Goal: Task Accomplishment & Management: Complete application form

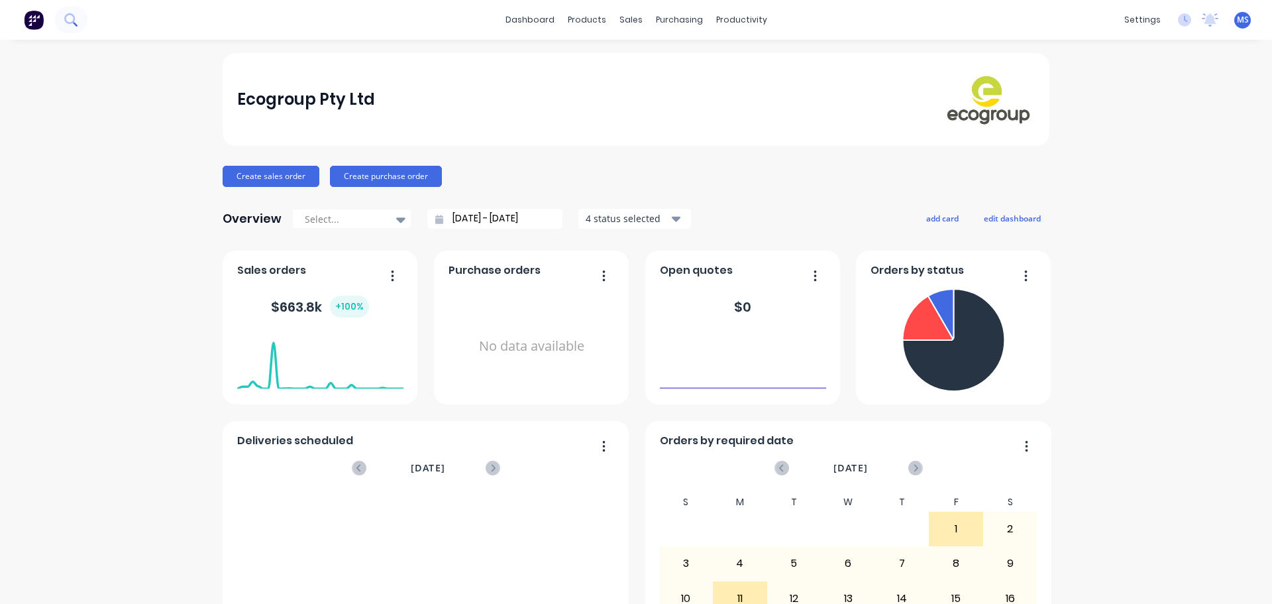
click at [70, 19] on icon at bounding box center [70, 19] width 13 height 13
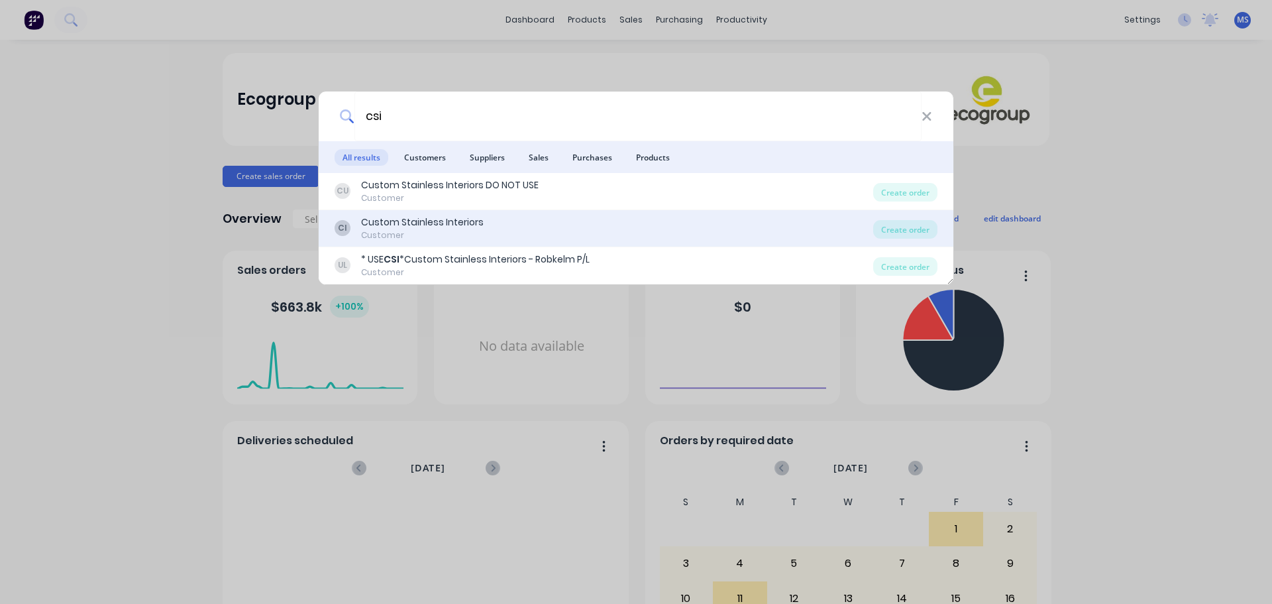
type input "csi"
click at [494, 222] on div "CI Custom Stainless Interiors Customer" at bounding box center [604, 228] width 539 height 26
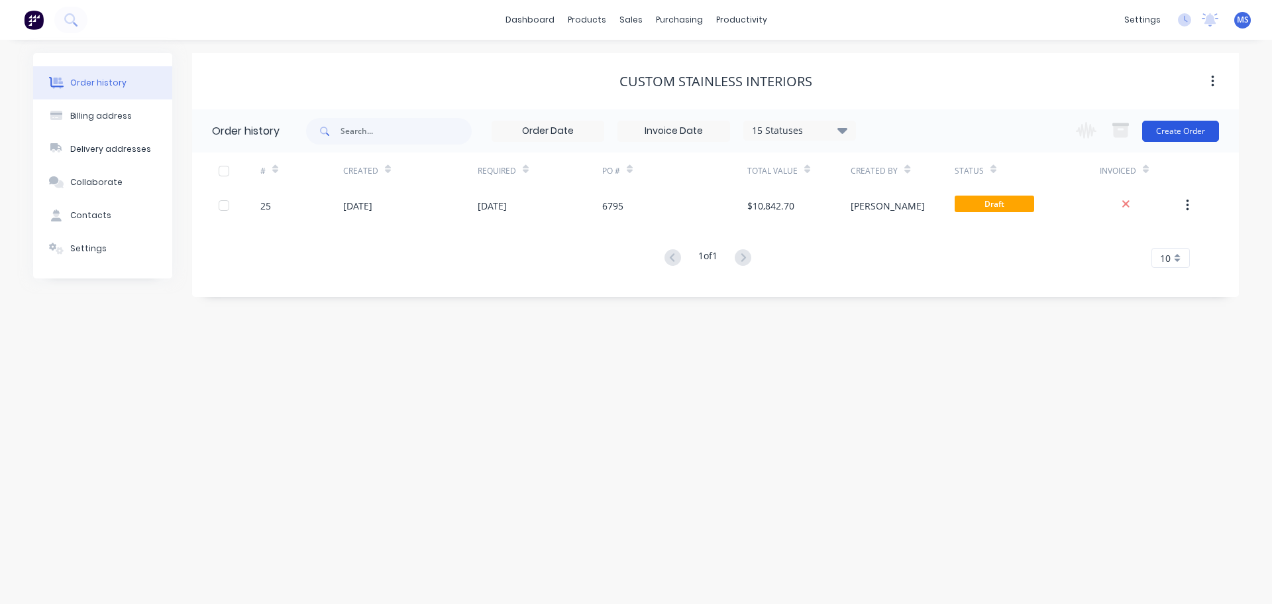
click at [1170, 135] on button "Create Order" at bounding box center [1181, 131] width 77 height 21
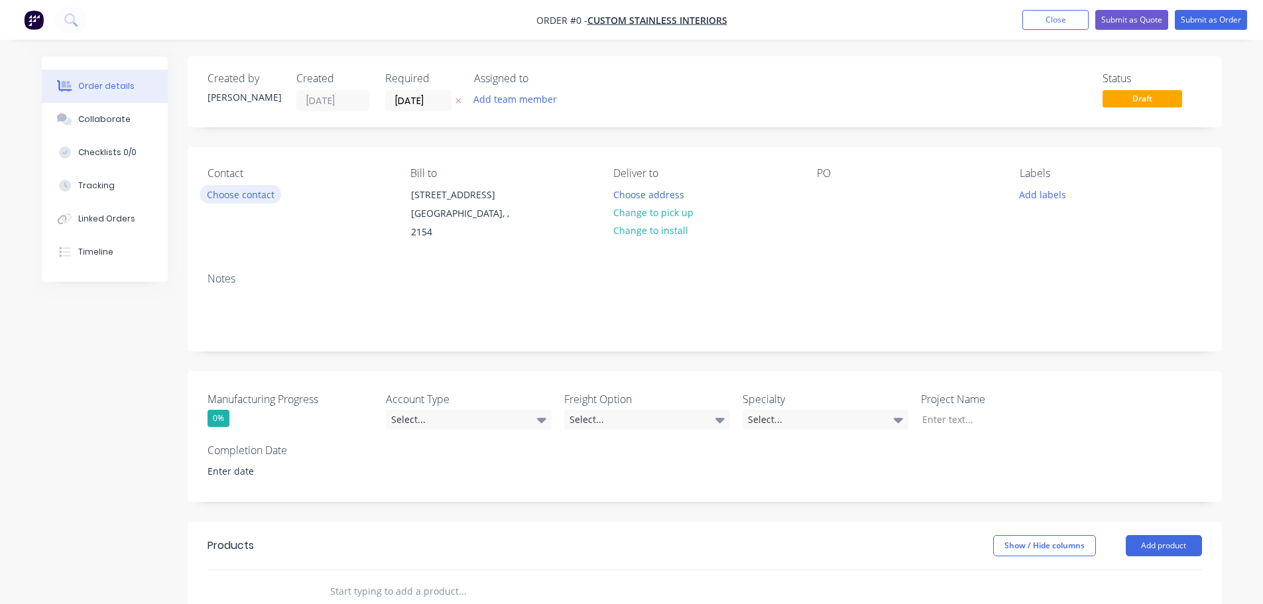
click at [256, 202] on button "Choose contact" at bounding box center [240, 194] width 82 height 18
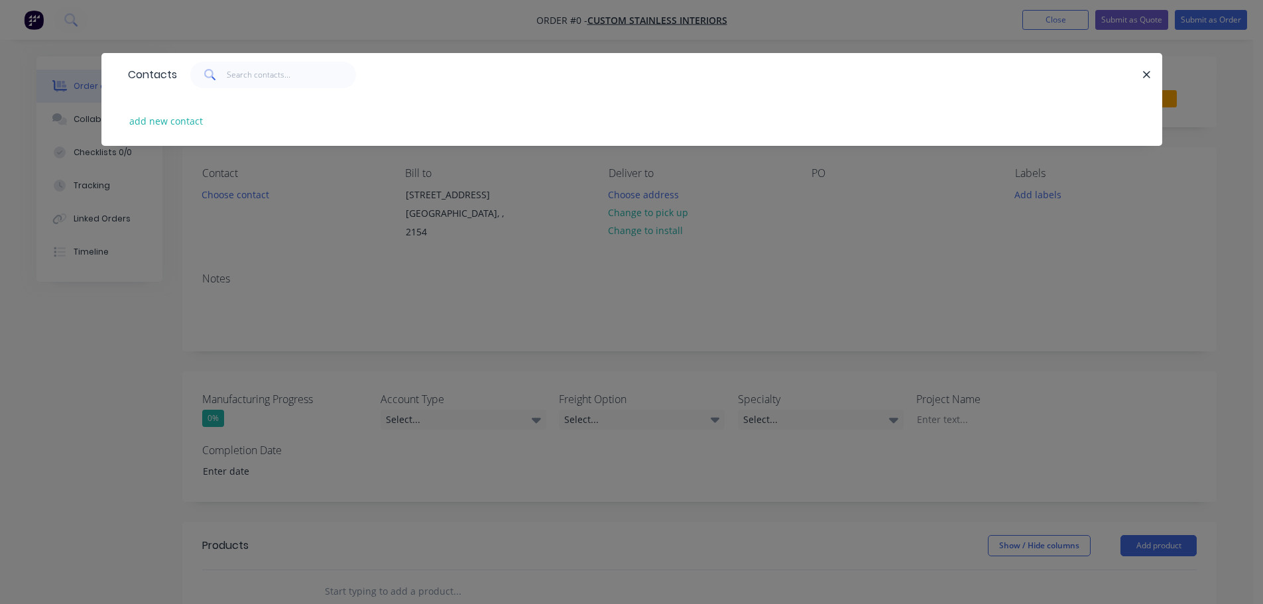
click at [294, 226] on div "Contacts add new contact" at bounding box center [631, 302] width 1263 height 604
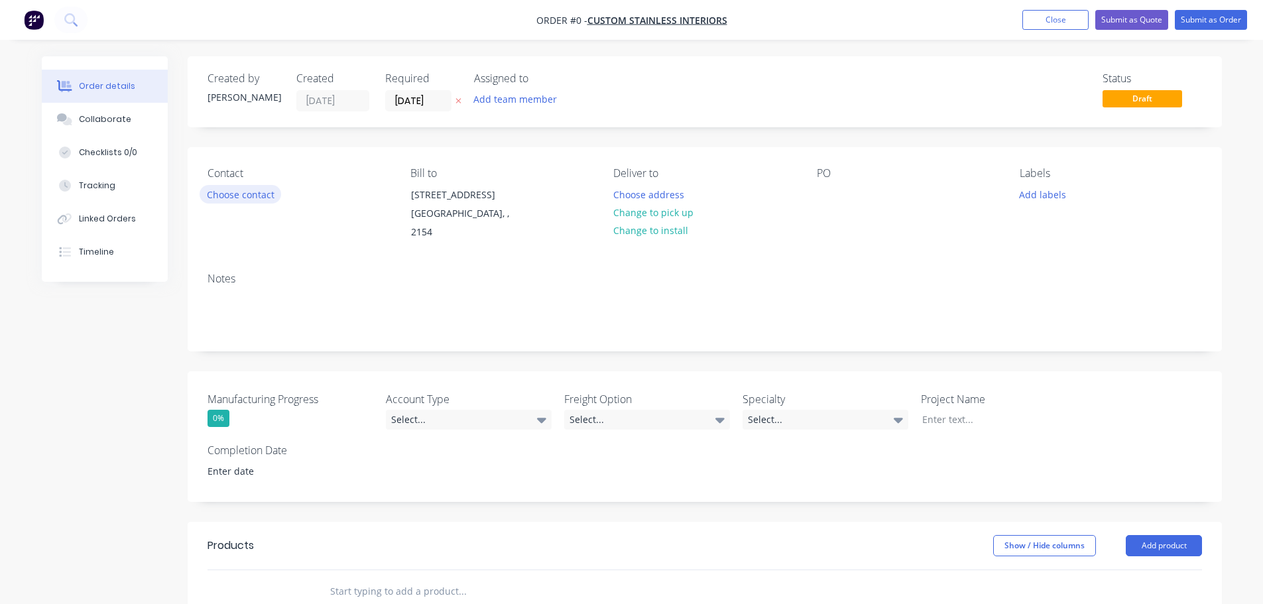
click at [250, 191] on button "Choose contact" at bounding box center [240, 194] width 82 height 18
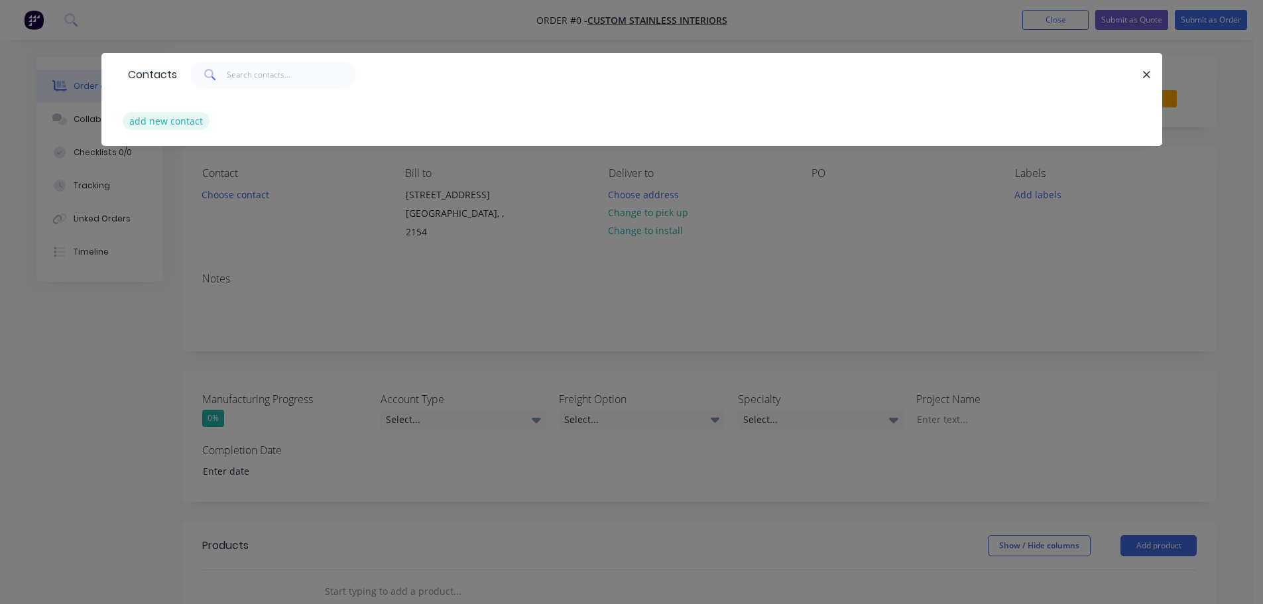
click at [176, 115] on button "add new contact" at bounding box center [166, 121] width 87 height 18
select select "AU"
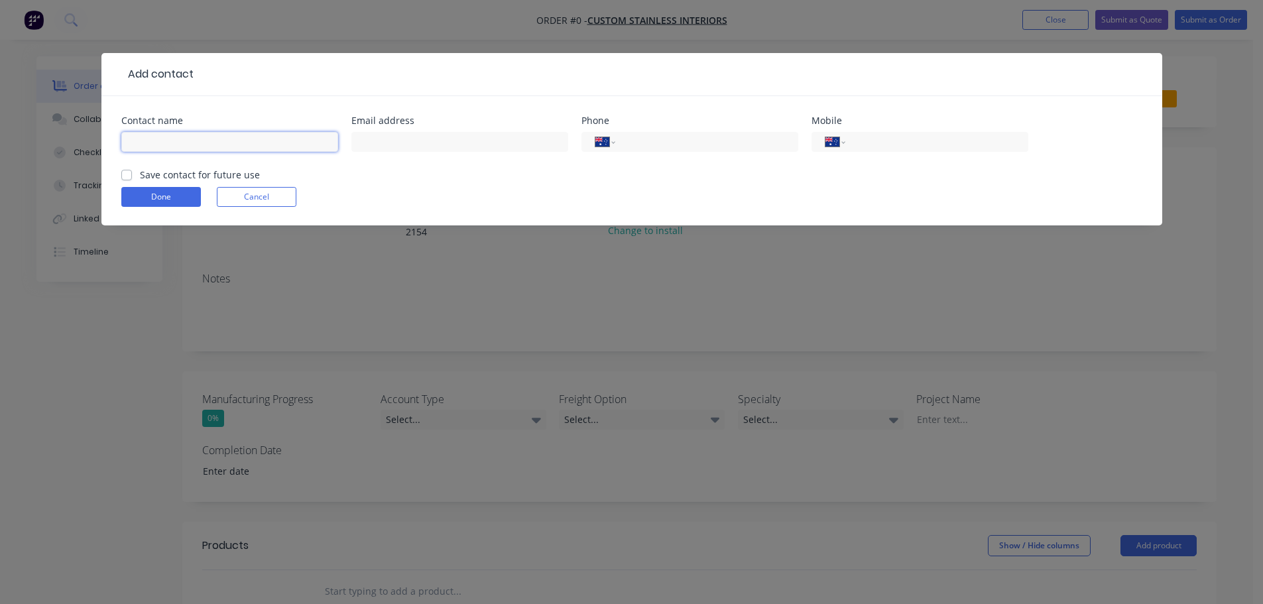
click at [180, 144] on input "text" at bounding box center [229, 142] width 217 height 20
type input "[PERSON_NAME]"
click at [390, 144] on input "text" at bounding box center [459, 142] width 217 height 20
paste input "[EMAIL_ADDRESS][DOMAIN_NAME]"
type input "[EMAIL_ADDRESS][DOMAIN_NAME]"
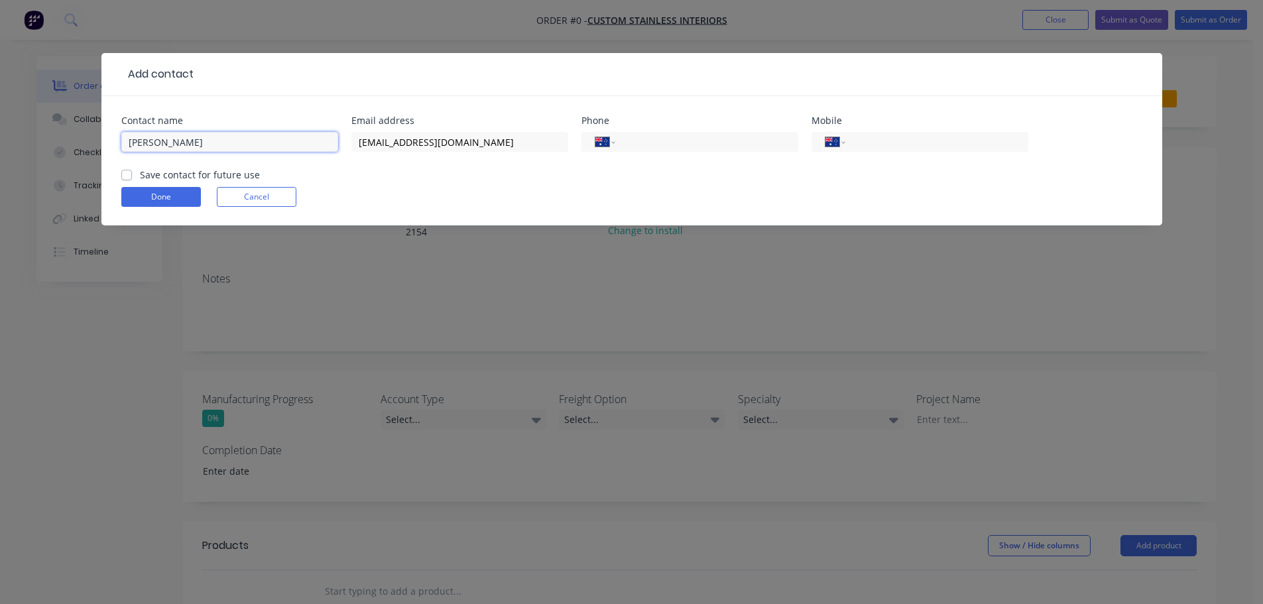
click at [203, 147] on input "[PERSON_NAME]" at bounding box center [229, 142] width 217 height 20
click at [203, 139] on input "[PERSON_NAME]" at bounding box center [229, 142] width 217 height 20
type input "[PERSON_NAME]"
click at [649, 141] on input "tel" at bounding box center [703, 142] width 159 height 15
click at [259, 189] on button "Cancel" at bounding box center [257, 197] width 80 height 20
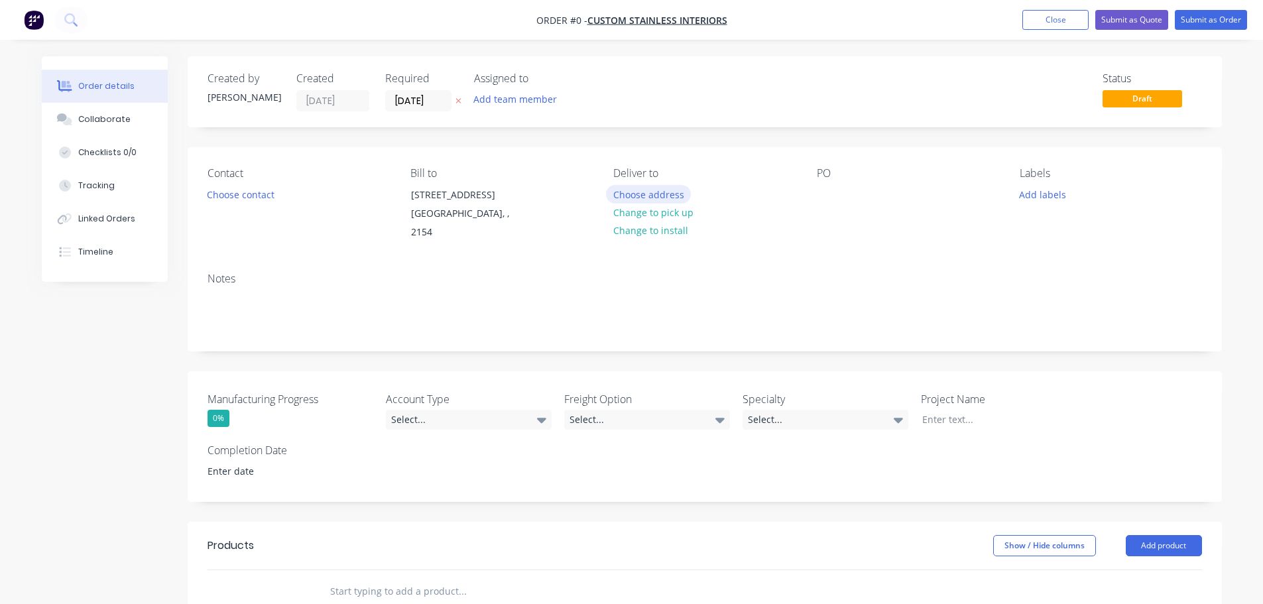
click at [680, 195] on button "Choose address" at bounding box center [648, 194] width 85 height 18
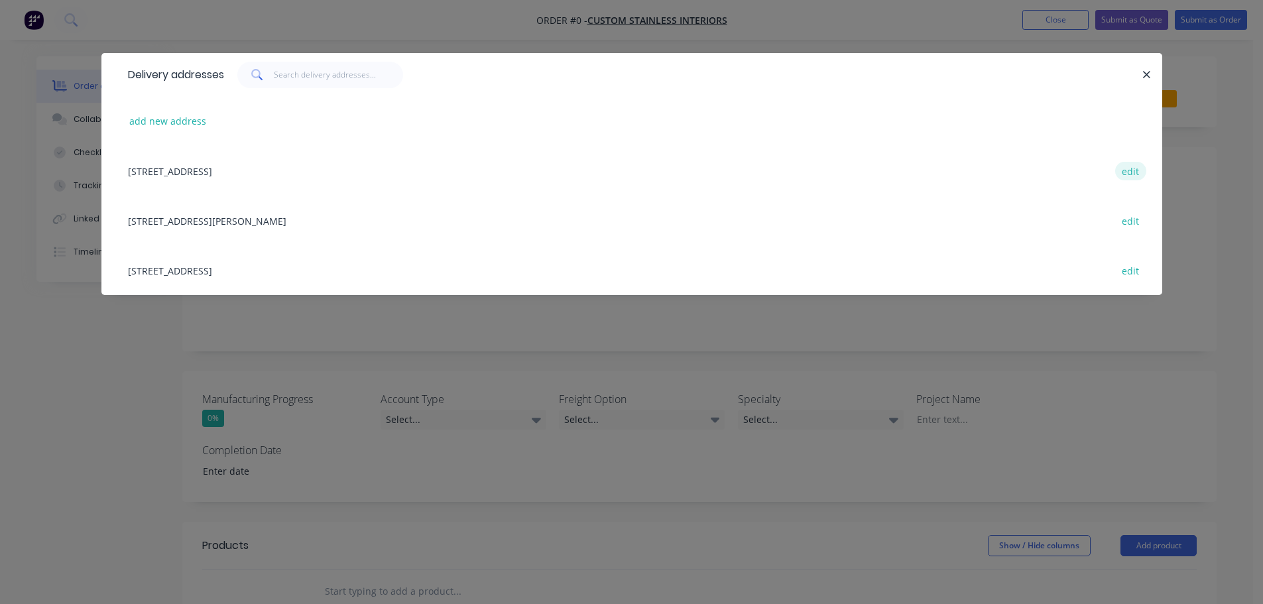
click at [1130, 172] on button "edit" at bounding box center [1130, 171] width 31 height 18
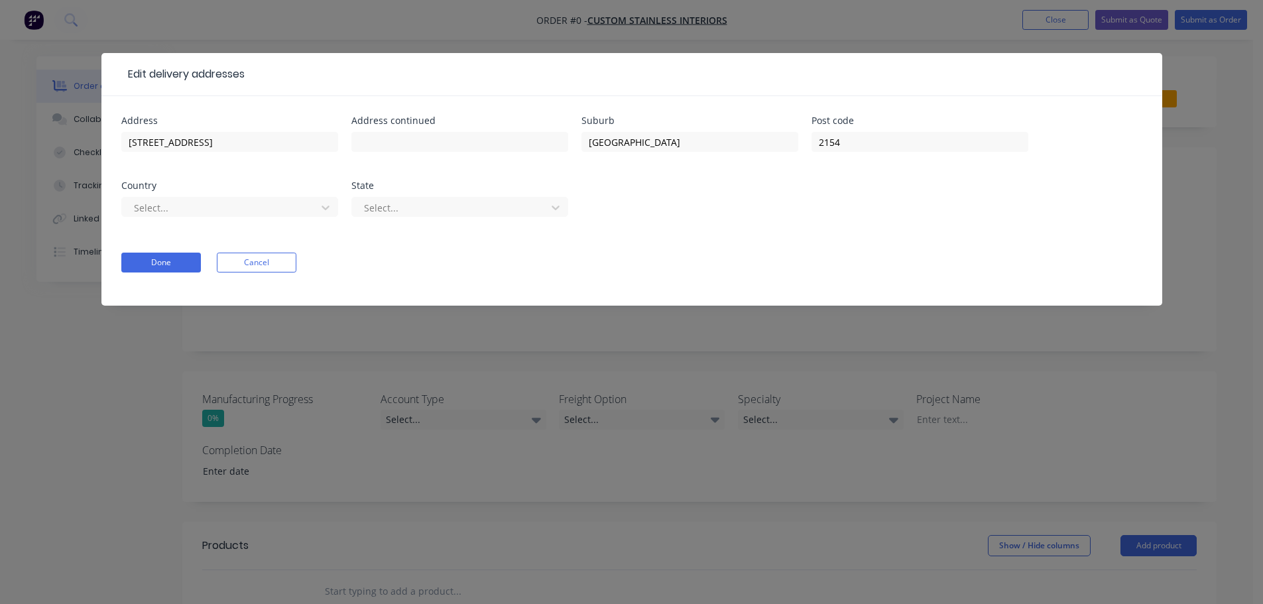
click at [255, 272] on form "Address [STREET_ADDRESS] Select... State Select... Done Cancel" at bounding box center [631, 211] width 1021 height 190
click at [266, 264] on button "Cancel" at bounding box center [257, 263] width 80 height 20
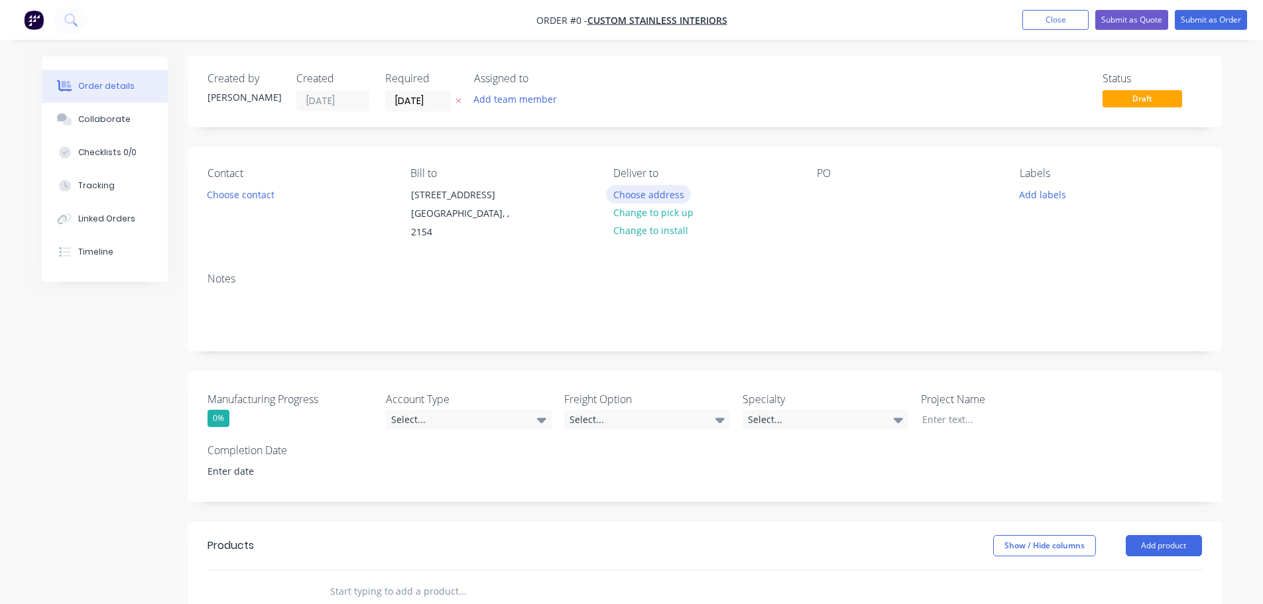
click at [660, 196] on button "Choose address" at bounding box center [648, 194] width 85 height 18
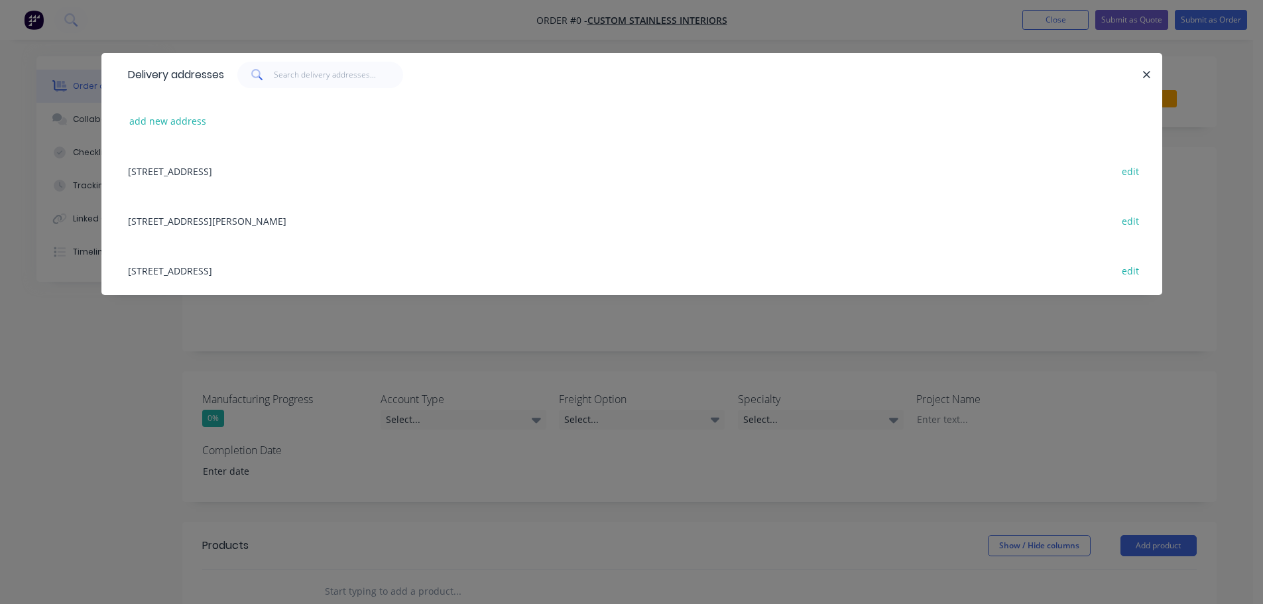
click at [239, 217] on div "[STREET_ADDRESS][PERSON_NAME] edit" at bounding box center [631, 221] width 1021 height 50
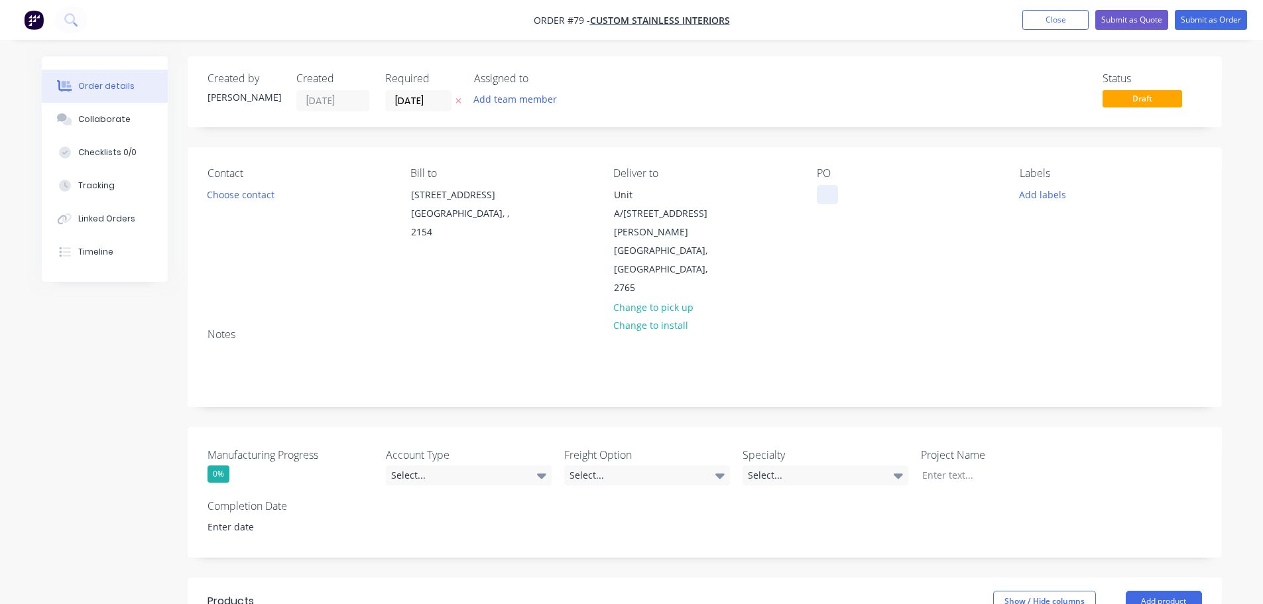
click at [830, 187] on div at bounding box center [827, 194] width 21 height 19
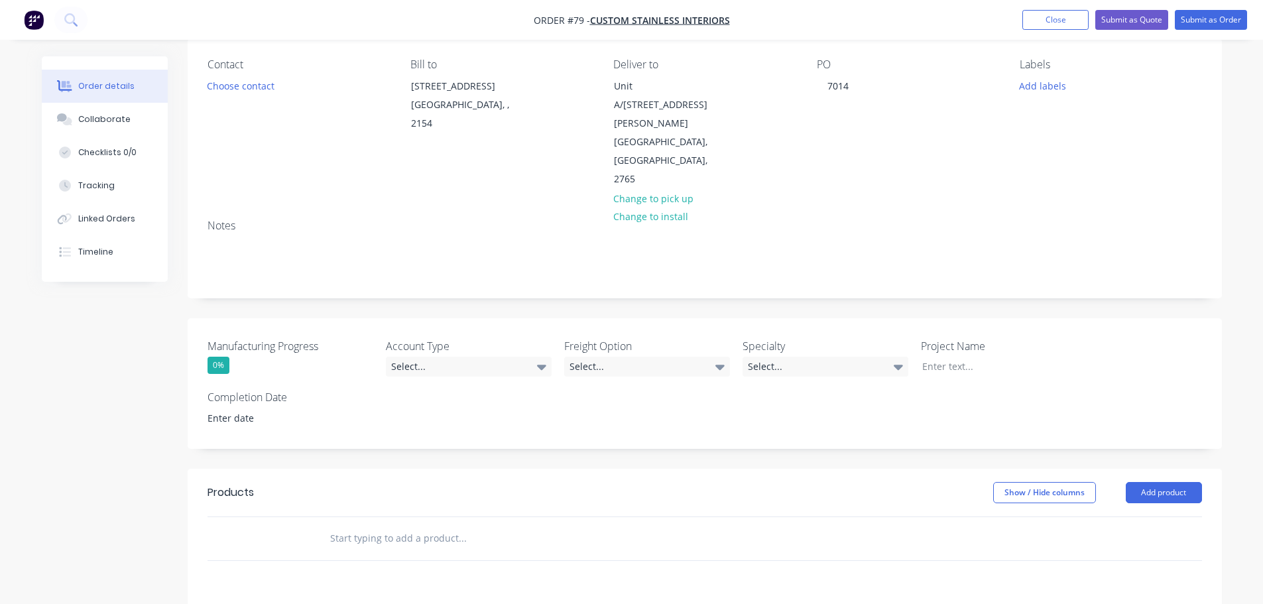
scroll to position [133, 0]
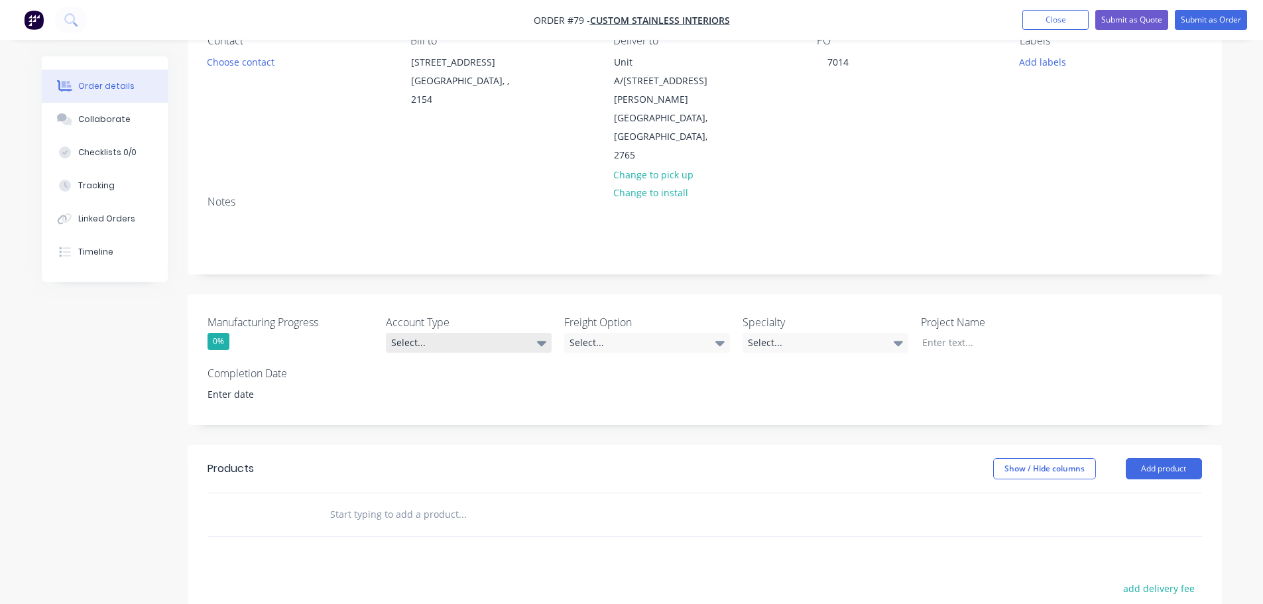
click at [471, 333] on div "Select..." at bounding box center [469, 343] width 166 height 20
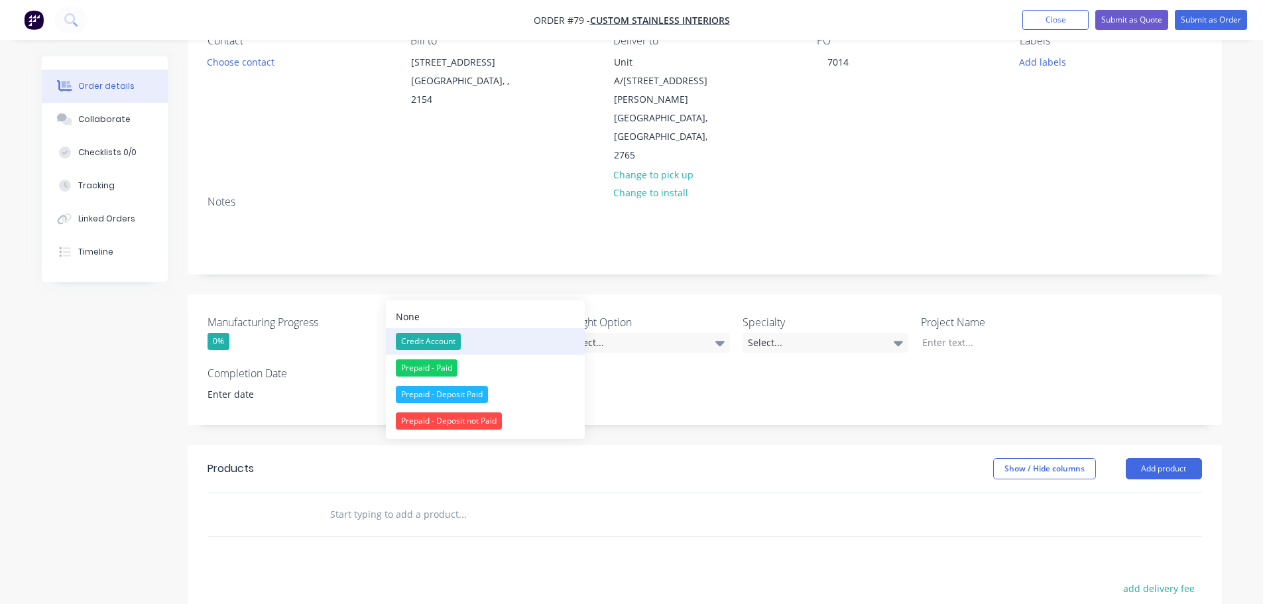
click at [455, 345] on div "Credit Account" at bounding box center [428, 341] width 65 height 17
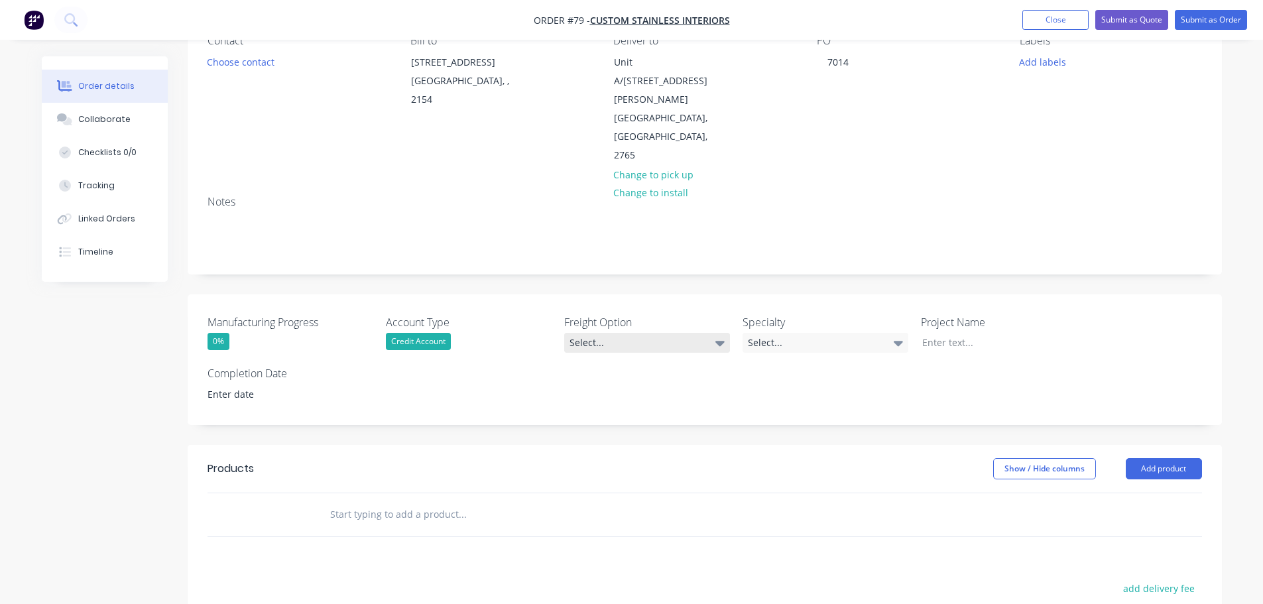
click at [612, 333] on div "Select..." at bounding box center [647, 343] width 166 height 20
click at [630, 339] on div "Ecocanopy to organise" at bounding box center [621, 341] width 94 height 17
click at [770, 333] on div "Select..." at bounding box center [825, 343] width 166 height 20
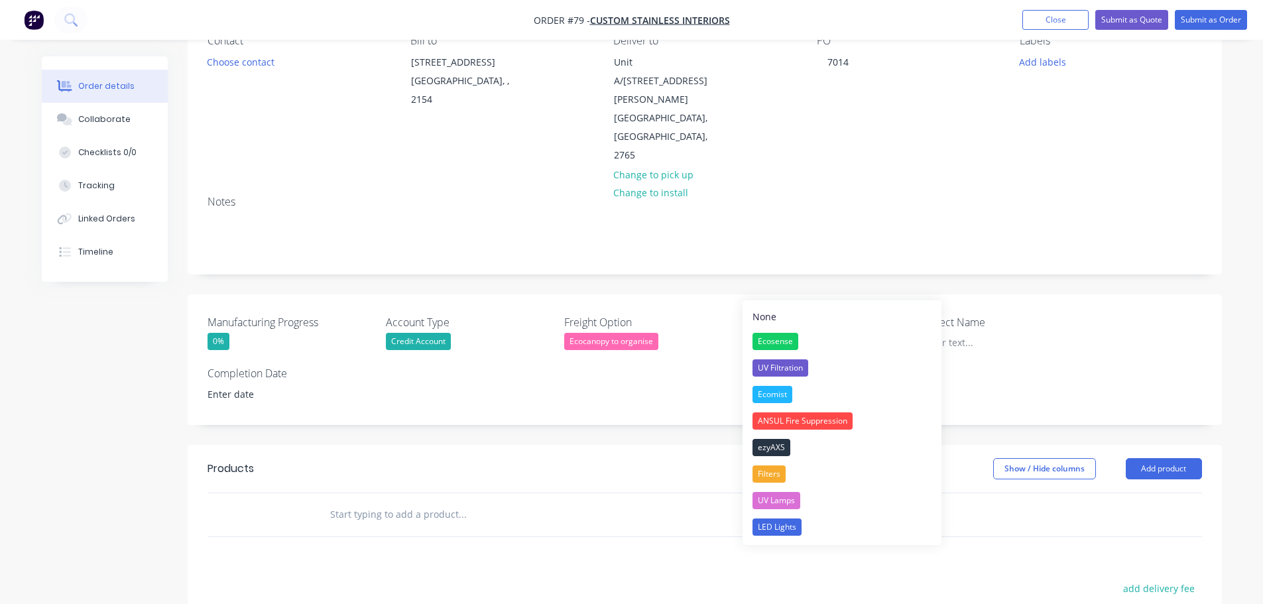
click at [839, 317] on button "None" at bounding box center [841, 316] width 199 height 23
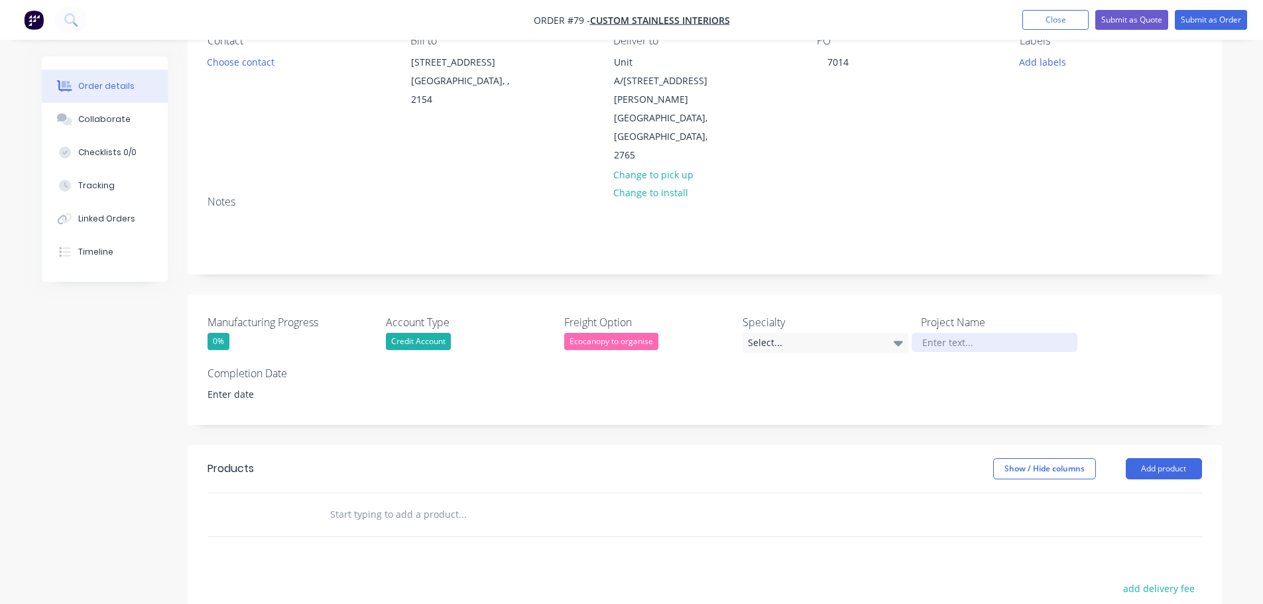
click at [976, 333] on div at bounding box center [994, 342] width 166 height 19
drag, startPoint x: 962, startPoint y: 282, endPoint x: 980, endPoint y: 282, distance: 18.6
click at [962, 333] on div at bounding box center [994, 342] width 166 height 19
paste div
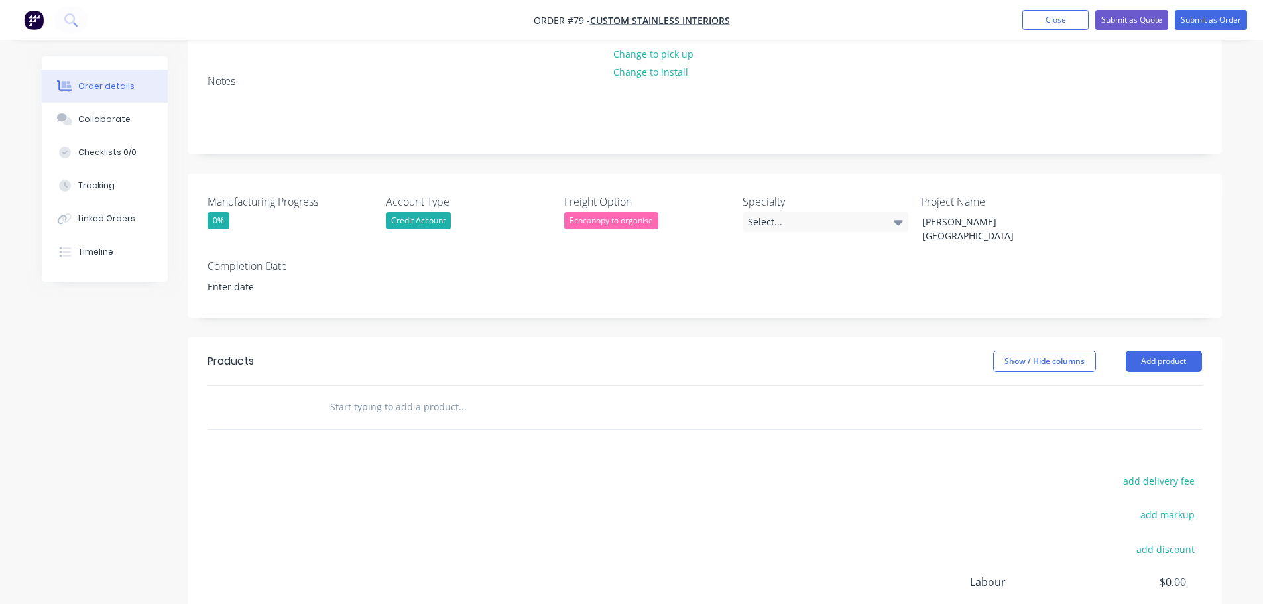
scroll to position [265, 0]
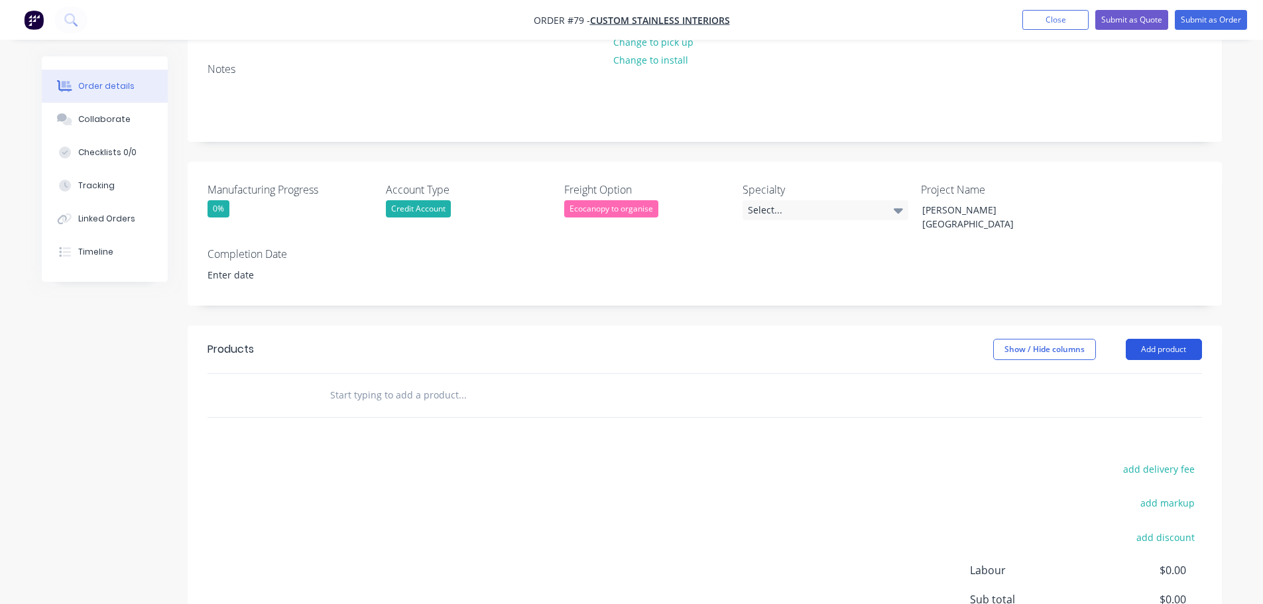
click at [1146, 339] on button "Add product" at bounding box center [1163, 349] width 76 height 21
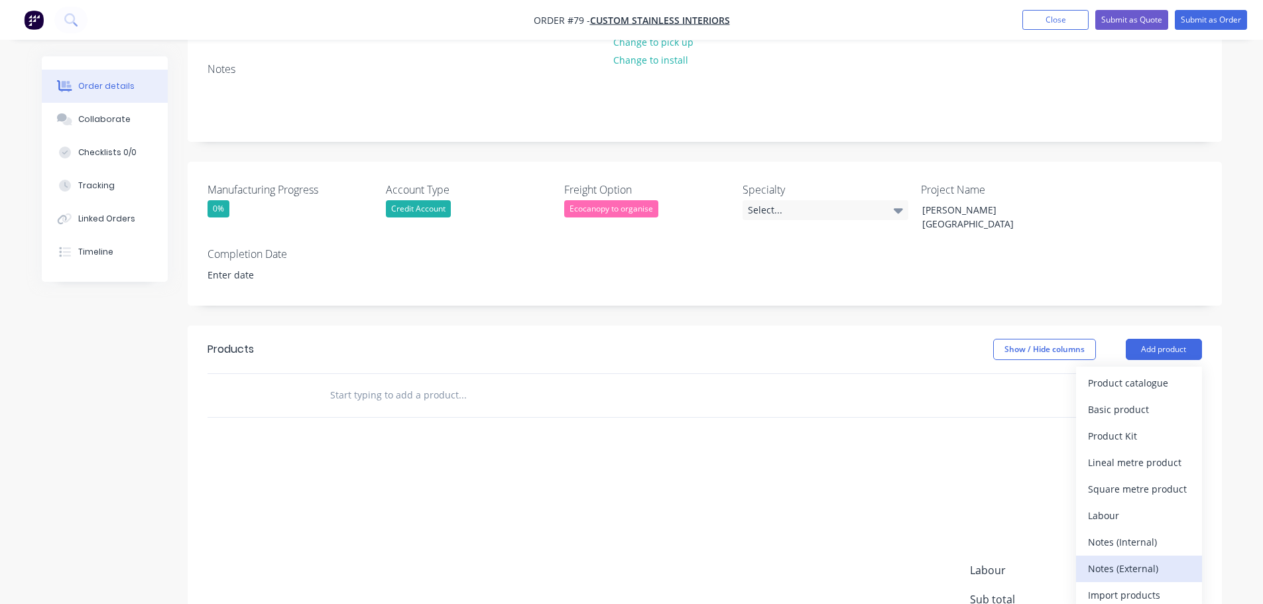
click at [1116, 559] on div "Notes (External)" at bounding box center [1139, 568] width 102 height 19
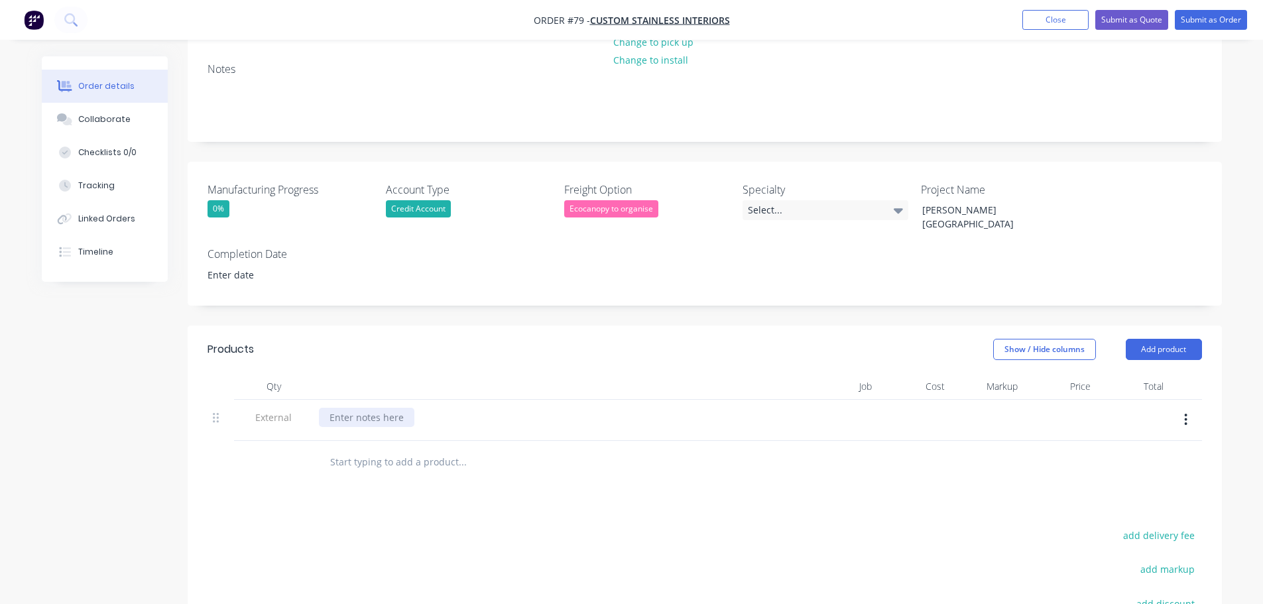
click at [367, 408] on div at bounding box center [366, 417] width 95 height 19
click at [925, 441] on div at bounding box center [704, 462] width 994 height 43
click at [1138, 339] on button "Add product" at bounding box center [1163, 349] width 76 height 21
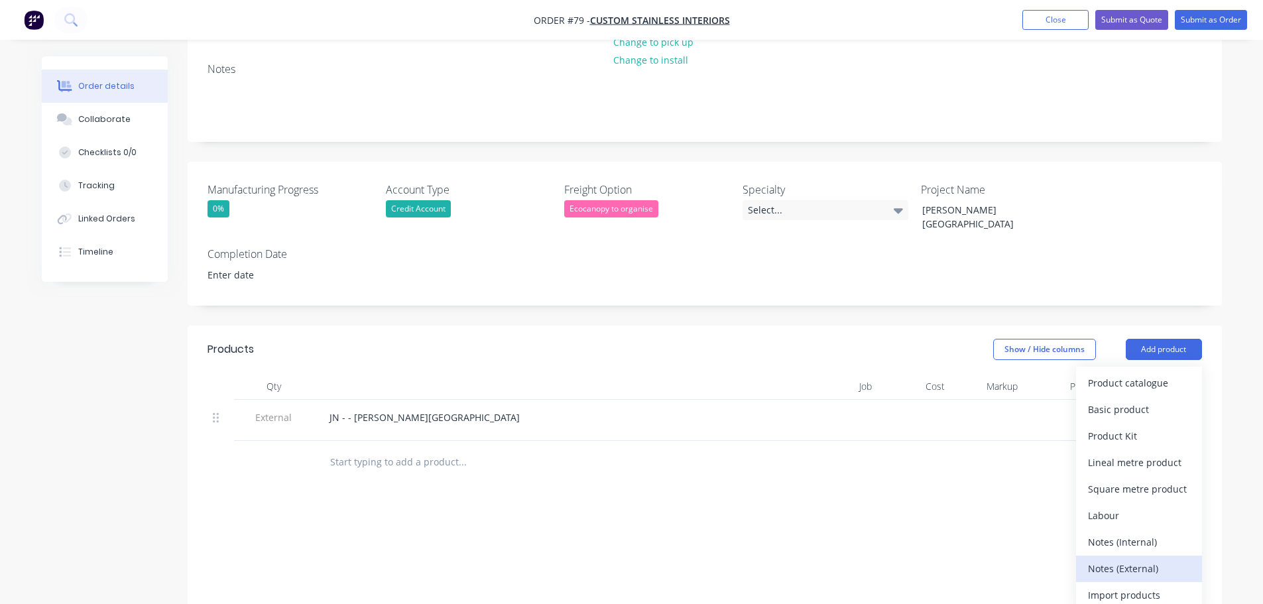
click at [1161, 559] on div "Notes (External)" at bounding box center [1139, 568] width 102 height 19
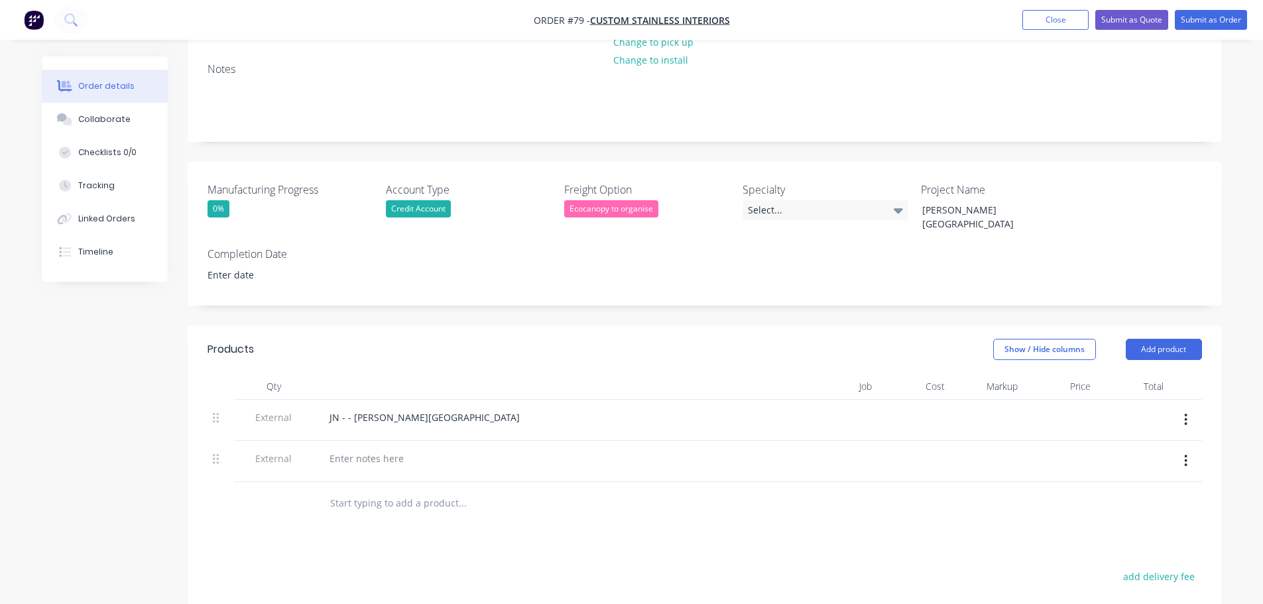
click at [346, 441] on div at bounding box center [545, 461] width 464 height 41
click at [370, 449] on div at bounding box center [366, 458] width 95 height 19
paste div
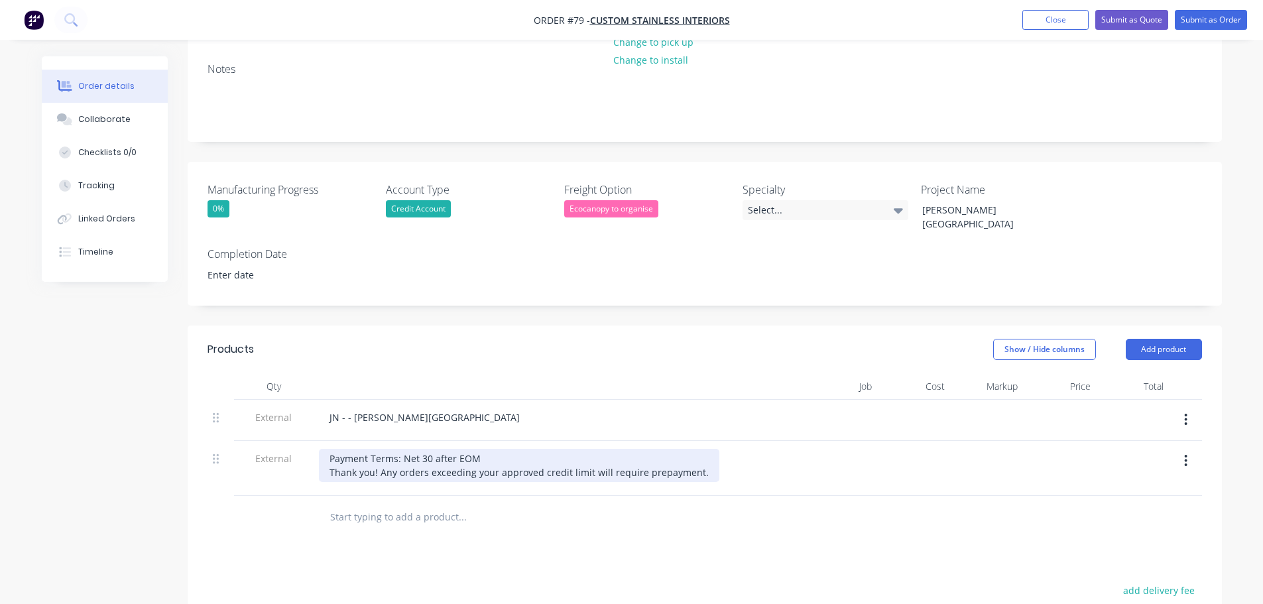
click at [701, 449] on div "Payment Terms: Net 30 after EOM Thank you! Any orders exceeding your approved c…" at bounding box center [519, 465] width 400 height 33
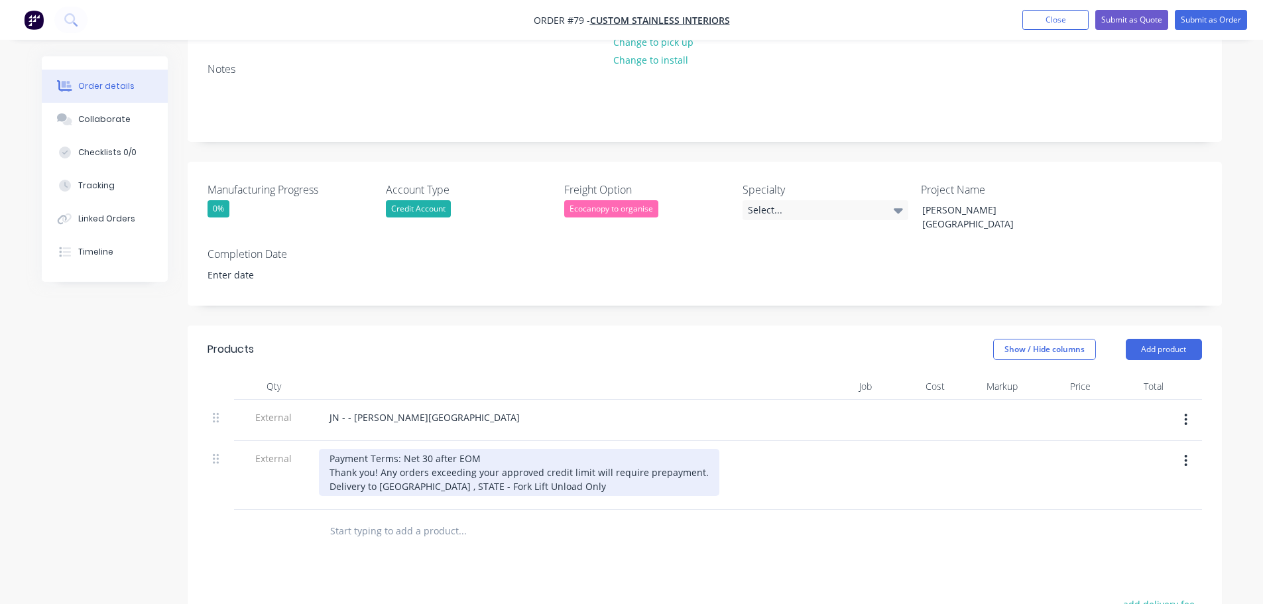
click at [412, 449] on div "Payment Terms: Net 30 after EOM Thank you! Any orders exceeding your approved c…" at bounding box center [519, 472] width 400 height 47
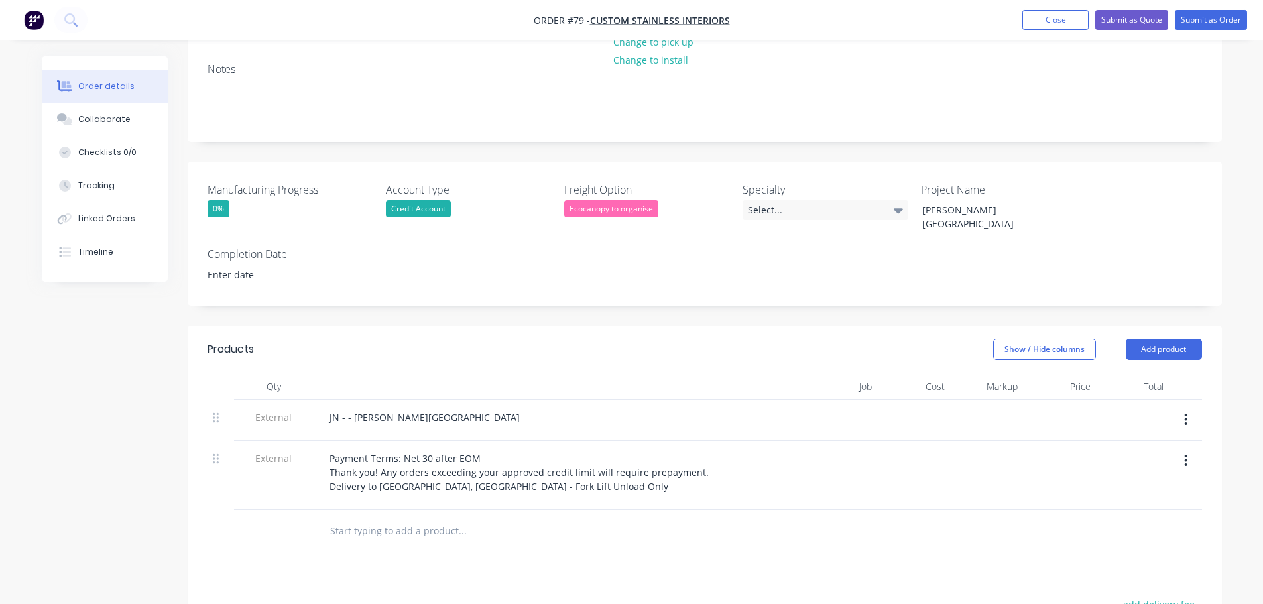
click at [477, 500] on div "Products Show / Hide columns Add product Qty Job Cost Markup Price Total Extern…" at bounding box center [705, 597] width 1034 height 545
click at [1165, 339] on button "Add product" at bounding box center [1163, 349] width 76 height 21
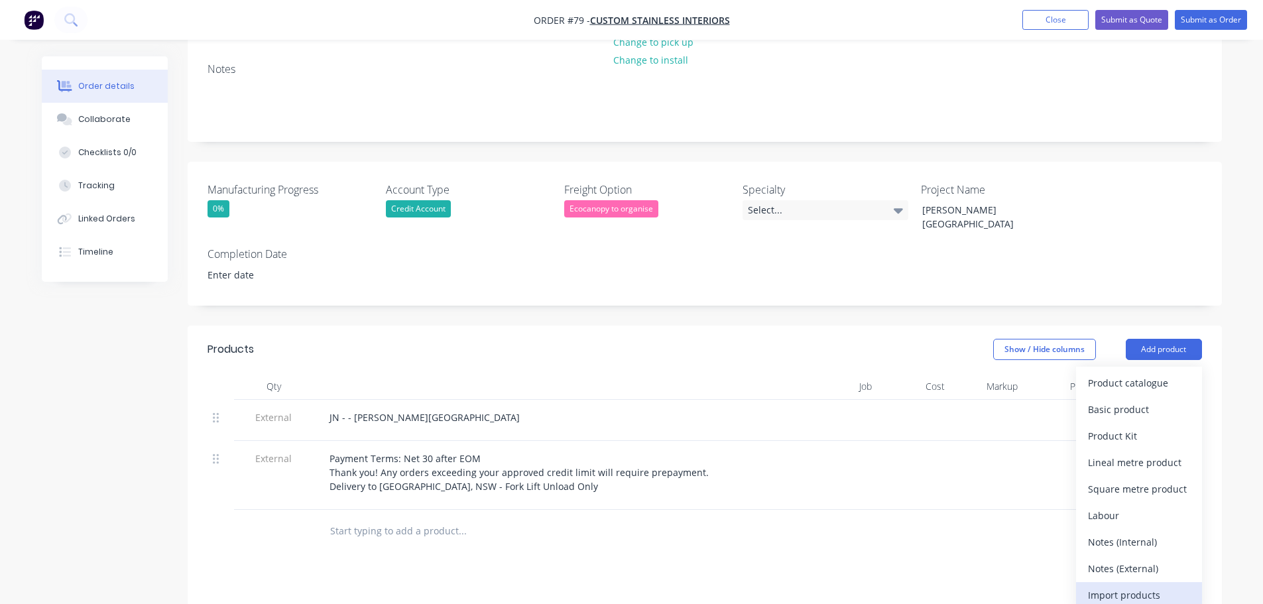
click at [1139, 585] on div "Import products" at bounding box center [1139, 594] width 102 height 19
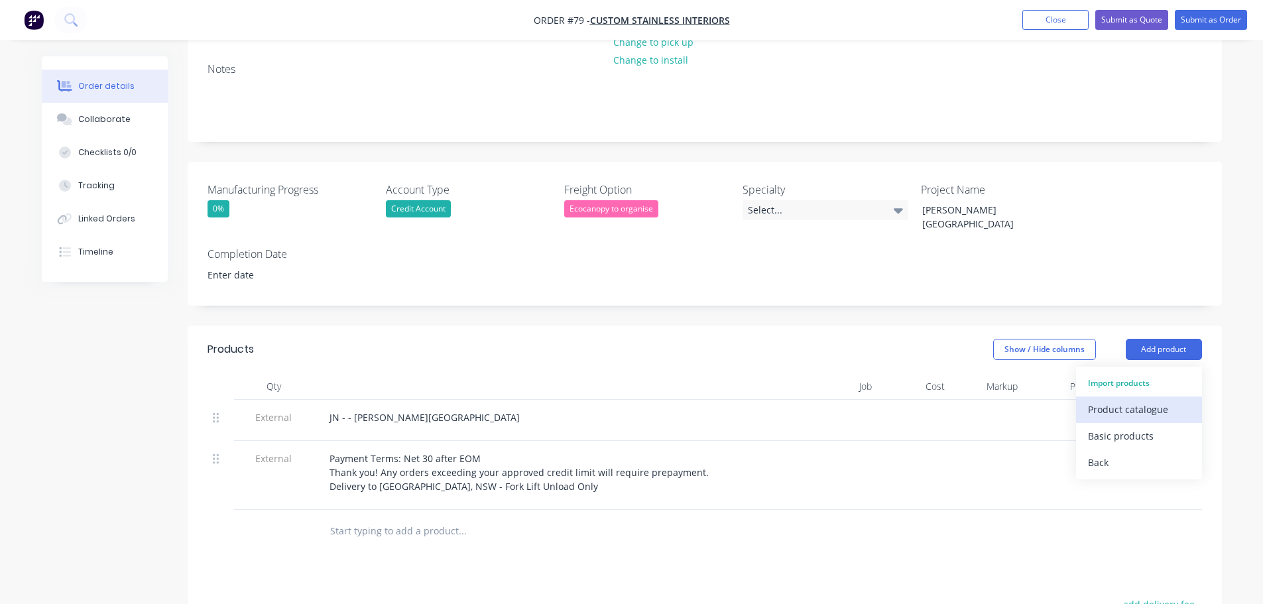
click at [1130, 400] on div "Product catalogue" at bounding box center [1139, 409] width 102 height 19
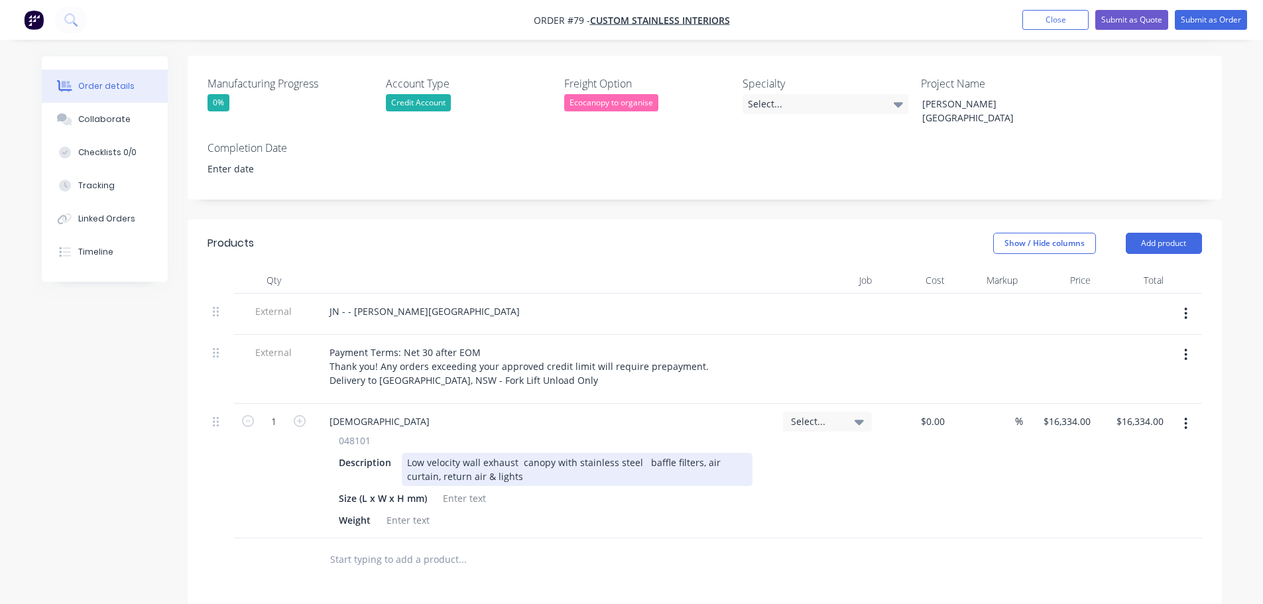
scroll to position [398, 0]
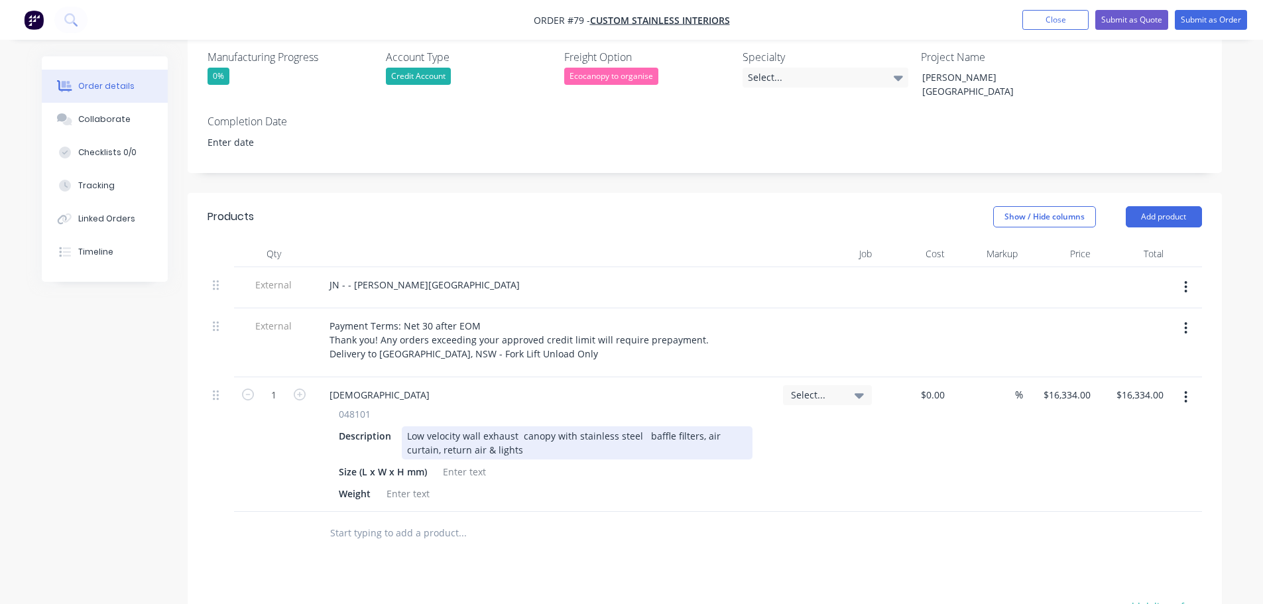
click at [472, 426] on div "Low velocity wall exhaust canopy with stainless steel baffle filters, air curta…" at bounding box center [577, 442] width 351 height 33
click at [480, 426] on div "Low velocity wall exhaust canopy with stainless steel baffle filters, air curta…" at bounding box center [577, 442] width 351 height 33
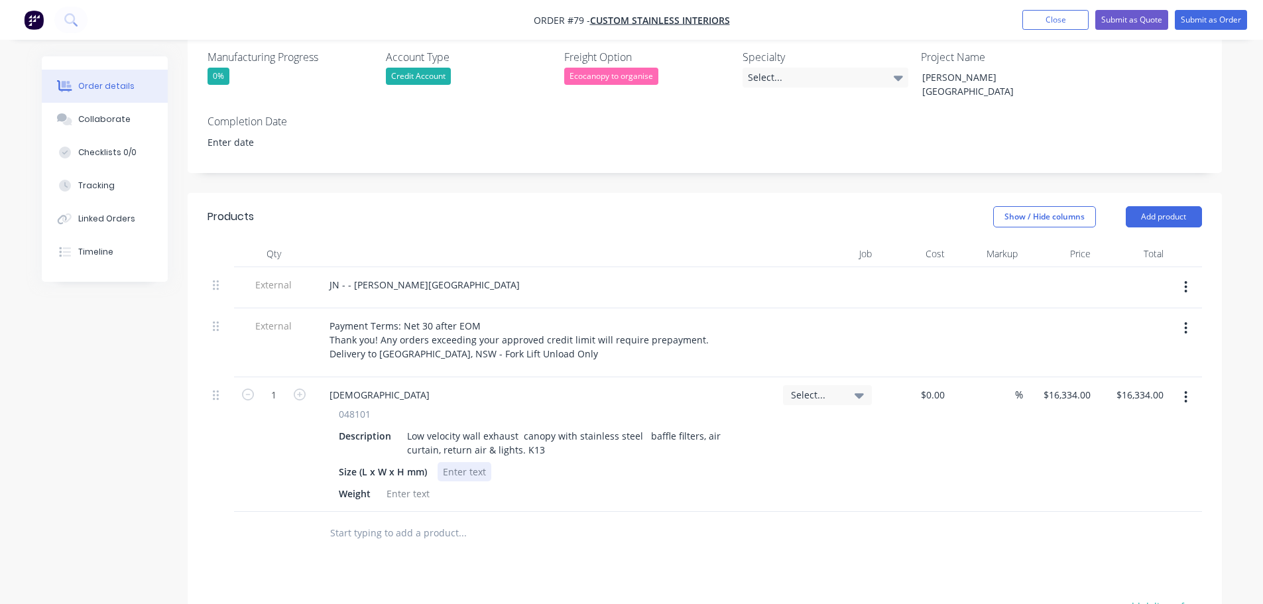
click at [447, 462] on div at bounding box center [464, 471] width 54 height 19
paste div
drag, startPoint x: 410, startPoint y: 425, endPoint x: 467, endPoint y: 449, distance: 62.4
click at [410, 484] on div at bounding box center [408, 493] width 54 height 19
paste div
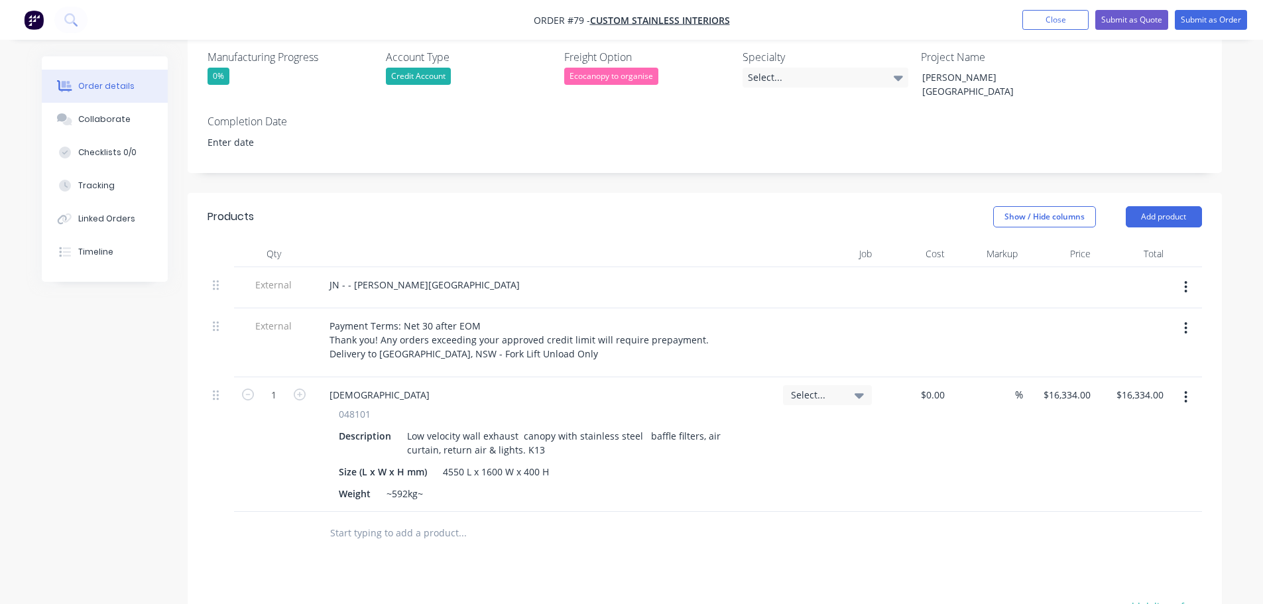
click at [699, 520] on div at bounding box center [518, 533] width 398 height 27
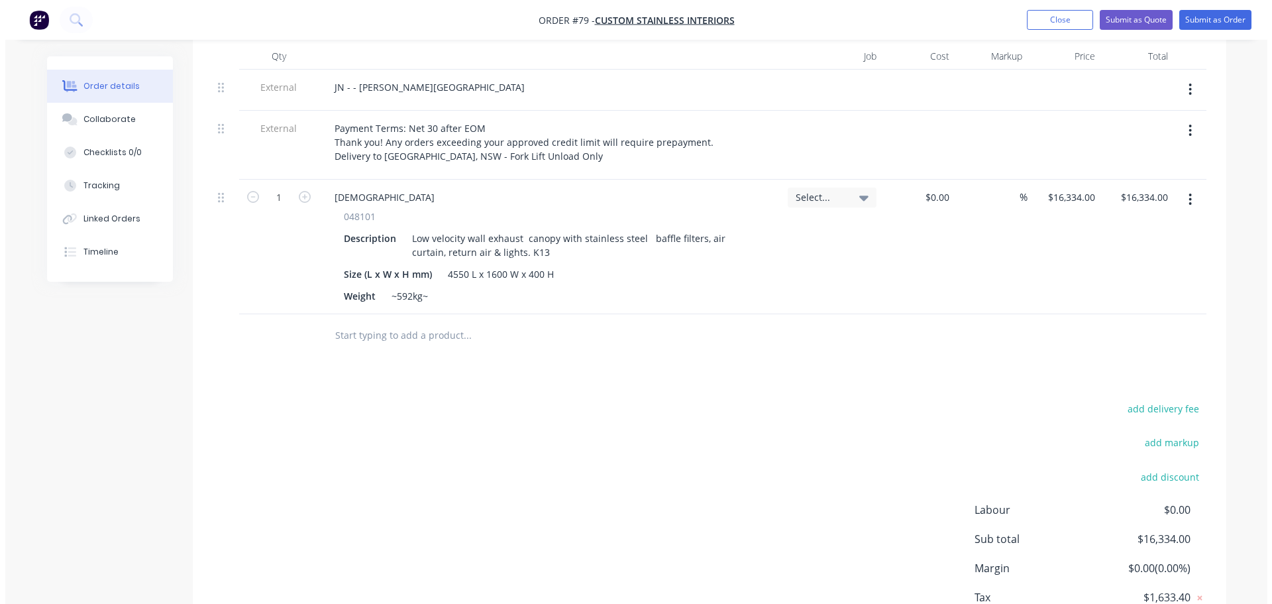
scroll to position [596, 0]
click at [1174, 398] on button "add delivery fee" at bounding box center [1158, 407] width 85 height 18
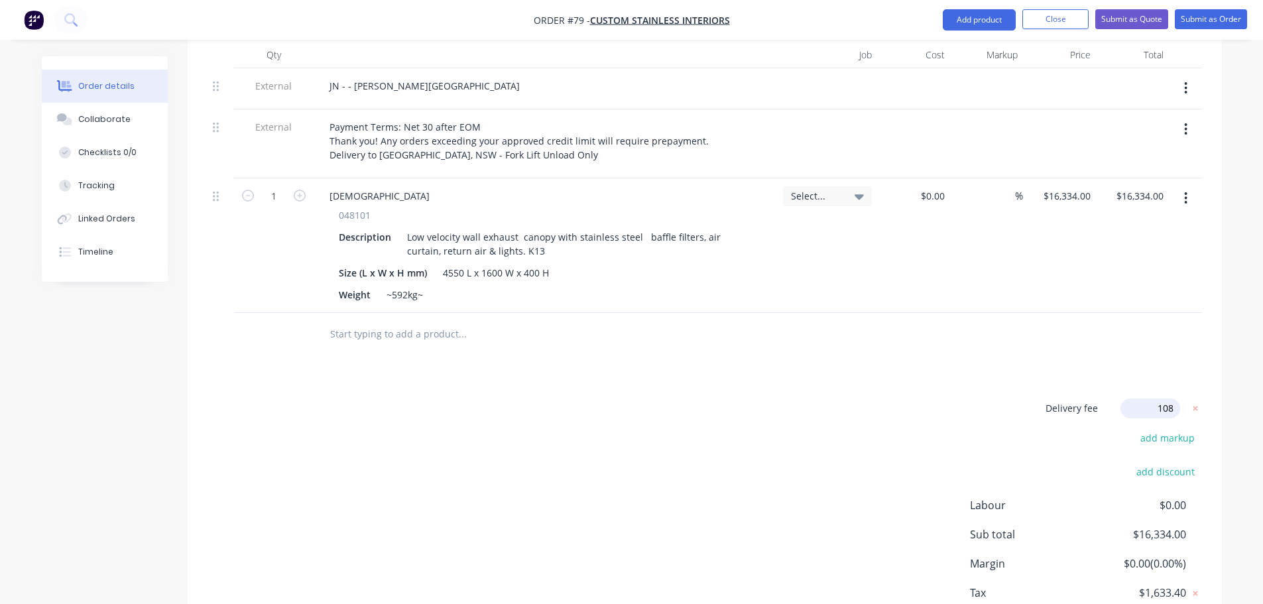
type input "1085"
click at [717, 440] on div "Delivery fee Delivery fee Delivery fee name (Optional) 1085 1085 $0 add markup …" at bounding box center [704, 524] width 994 height 253
click at [1209, 22] on button "Submit as Order" at bounding box center [1210, 19] width 72 height 20
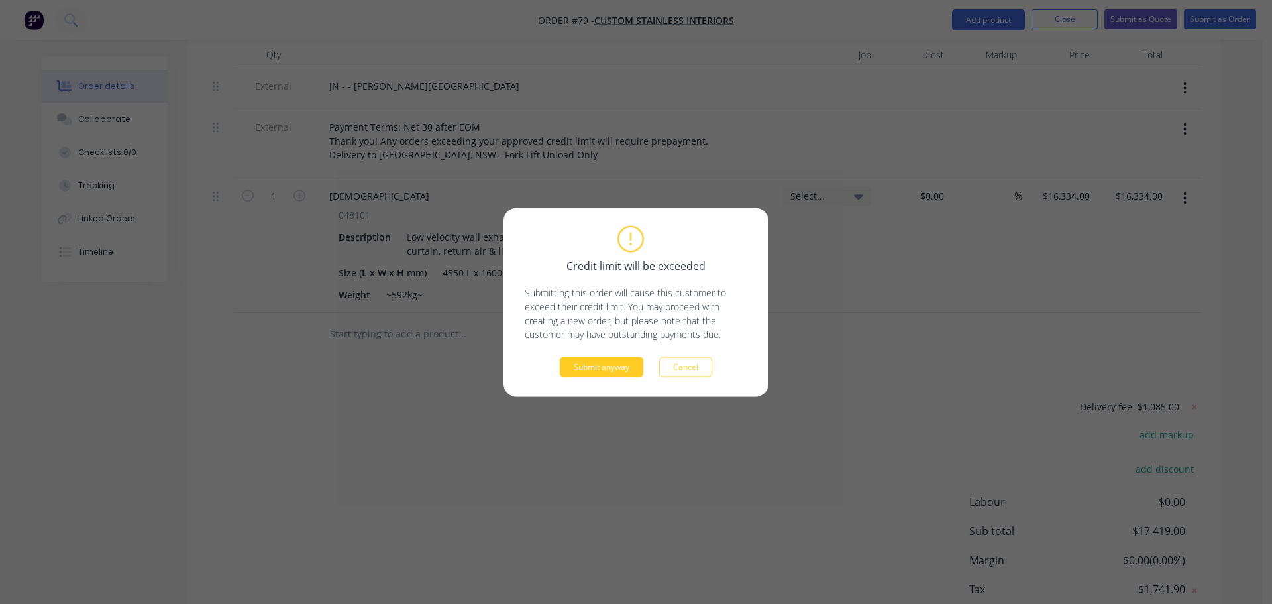
click at [596, 371] on button "Submit anyway" at bounding box center [602, 367] width 84 height 20
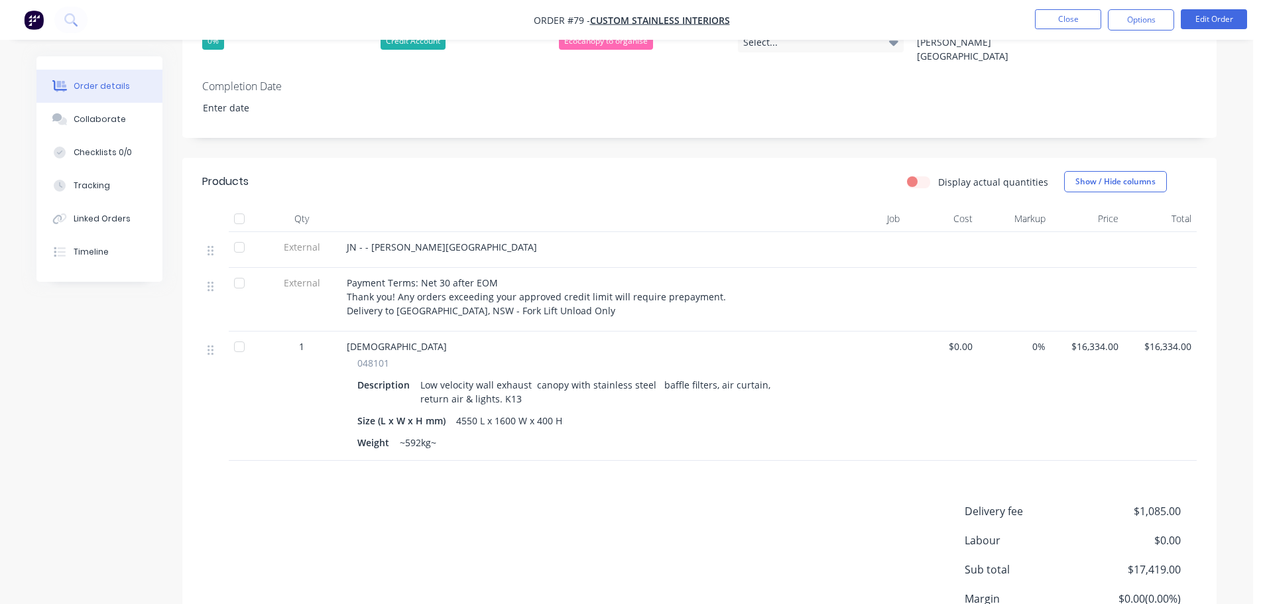
scroll to position [271, 0]
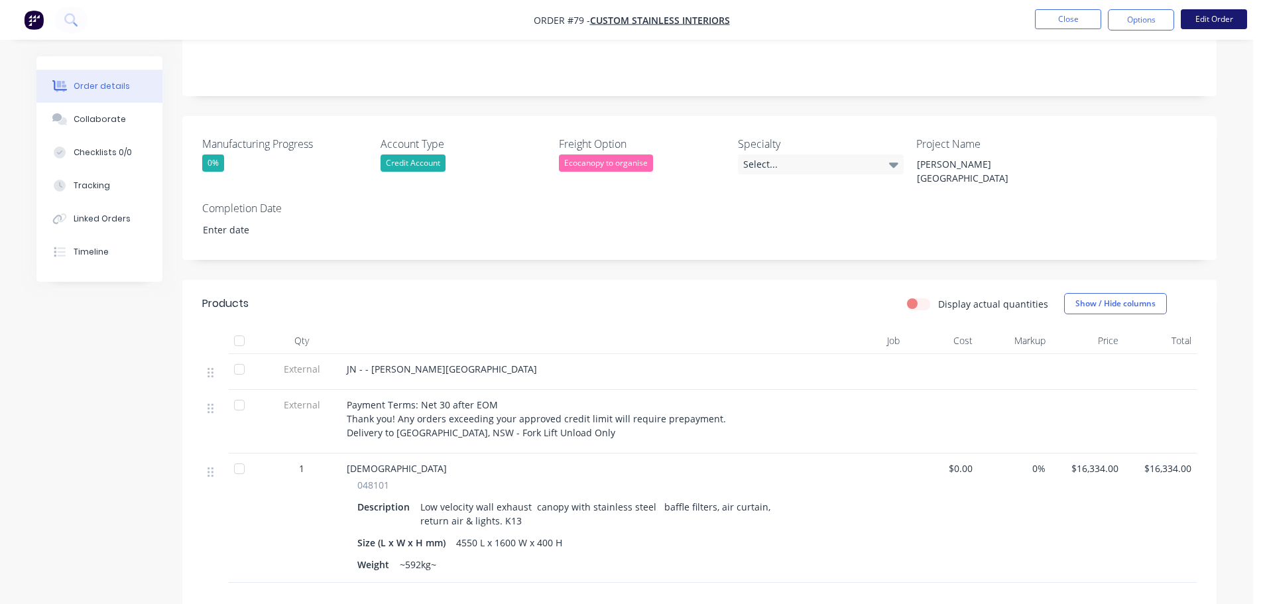
click at [1206, 23] on button "Edit Order" at bounding box center [1213, 19] width 66 height 20
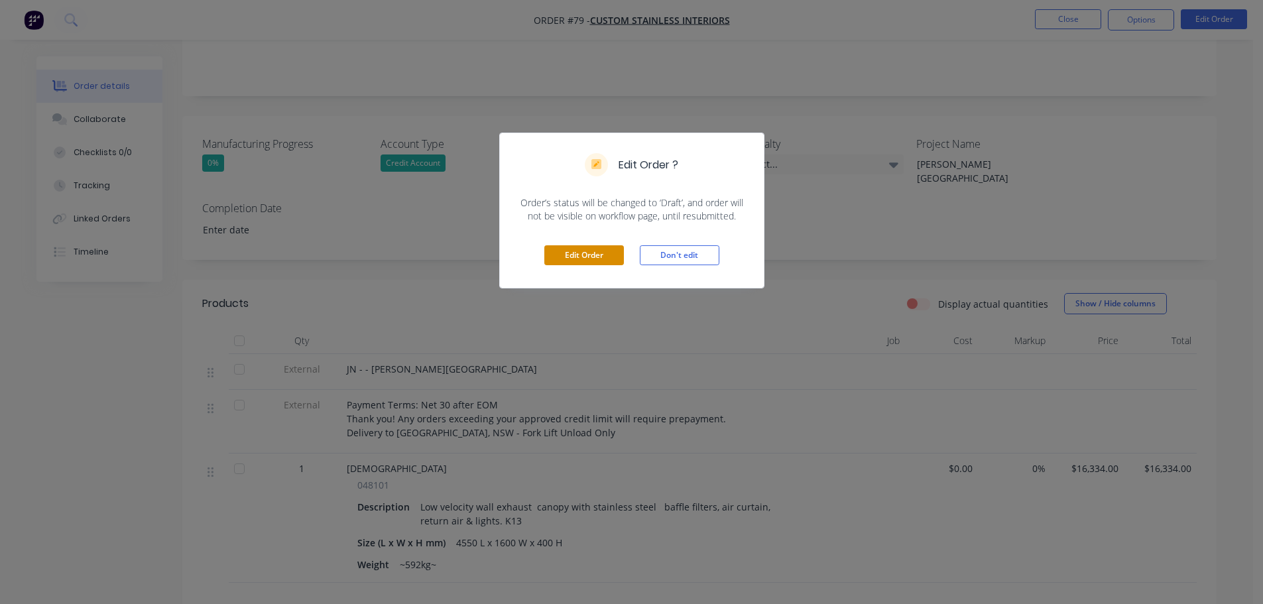
click at [602, 255] on button "Edit Order" at bounding box center [584, 255] width 80 height 20
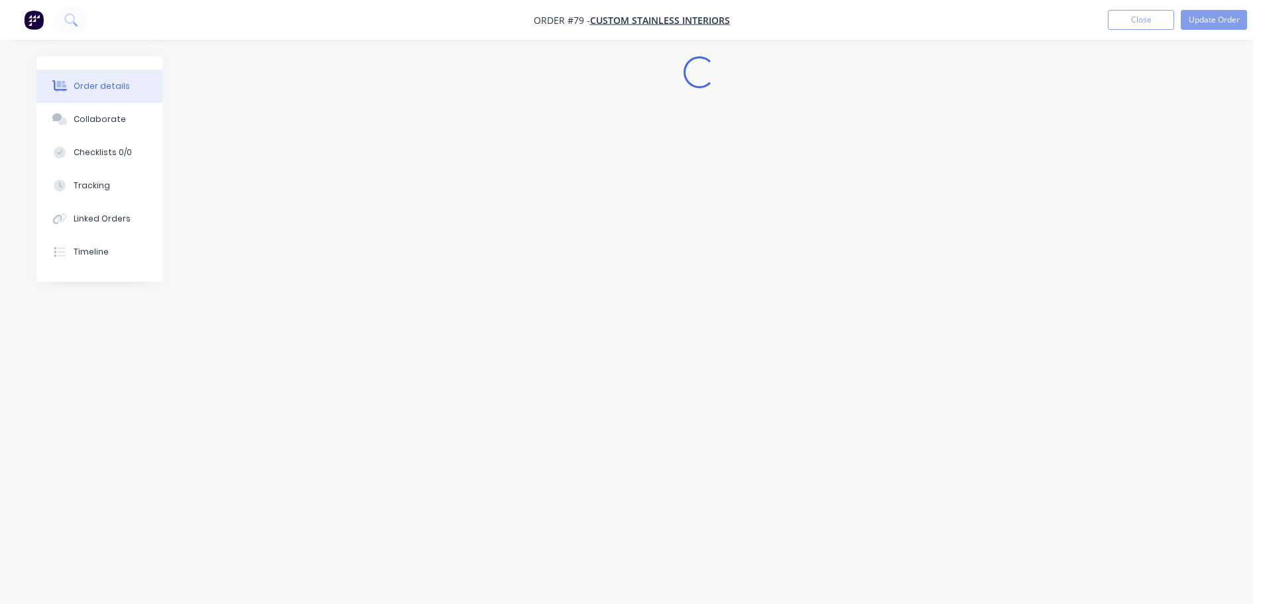
scroll to position [0, 0]
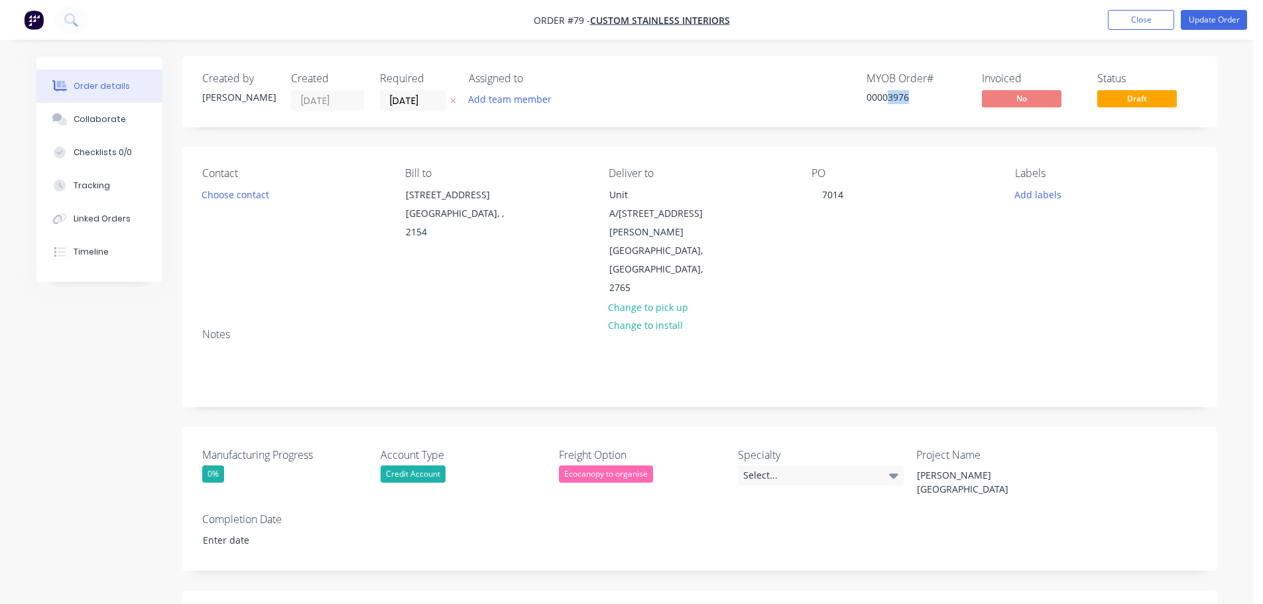
click at [888, 100] on div "00003976" at bounding box center [915, 97] width 99 height 14
copy div "3976"
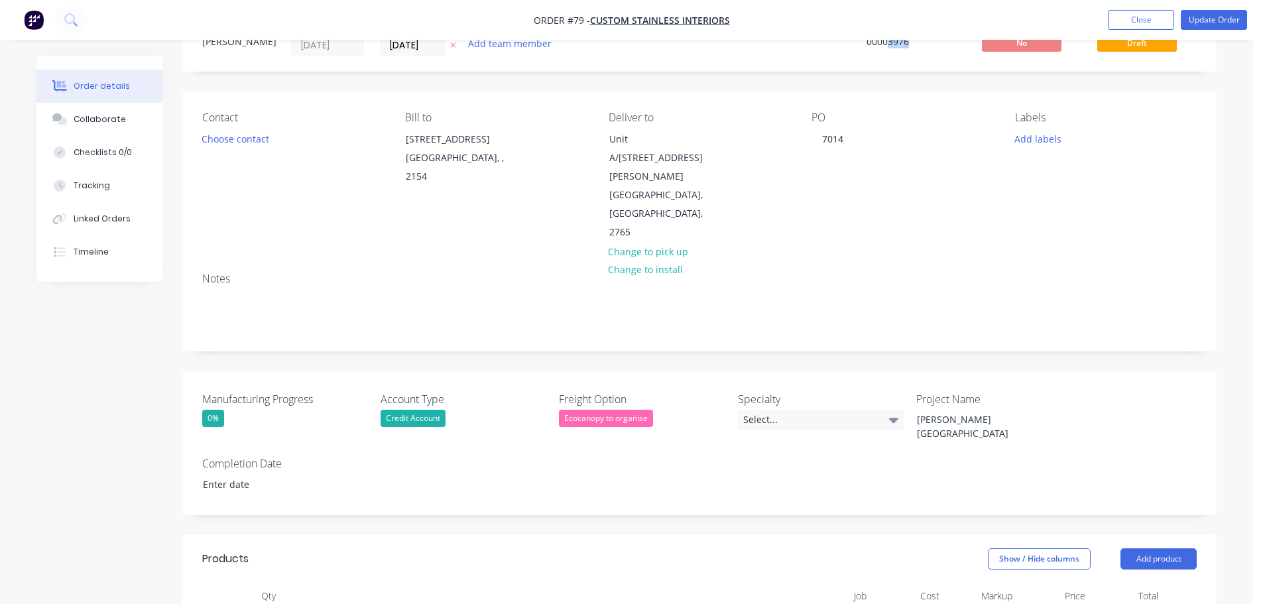
scroll to position [133, 0]
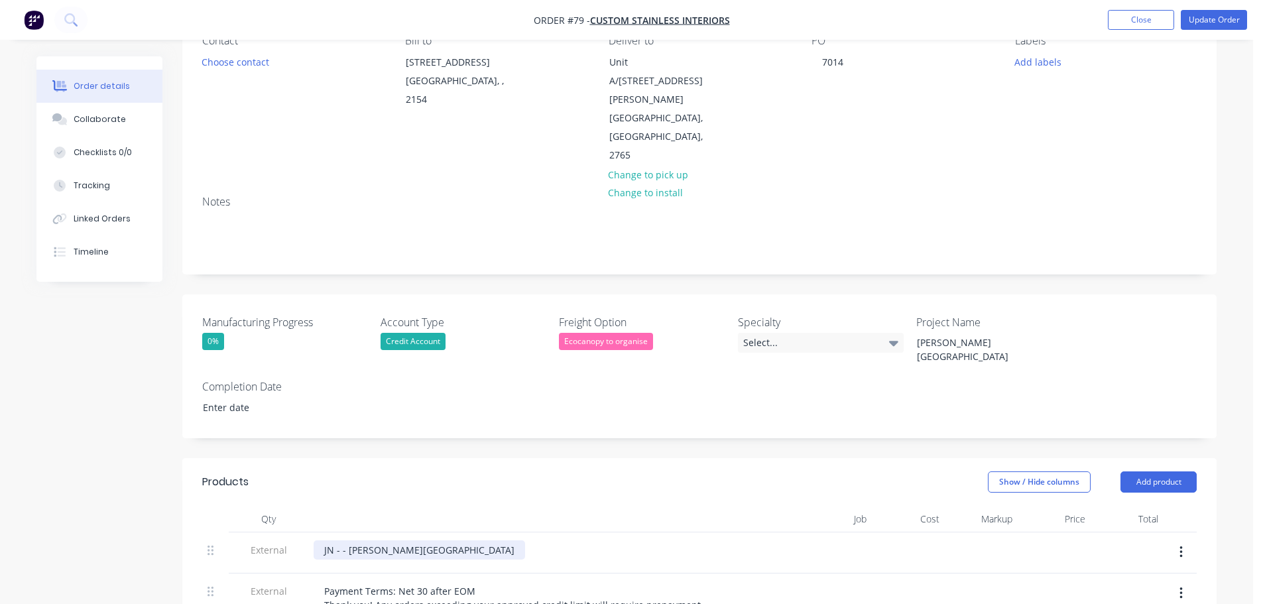
click at [339, 540] on div "JN - - [PERSON_NAME][GEOGRAPHIC_DATA]" at bounding box center [418, 549] width 211 height 19
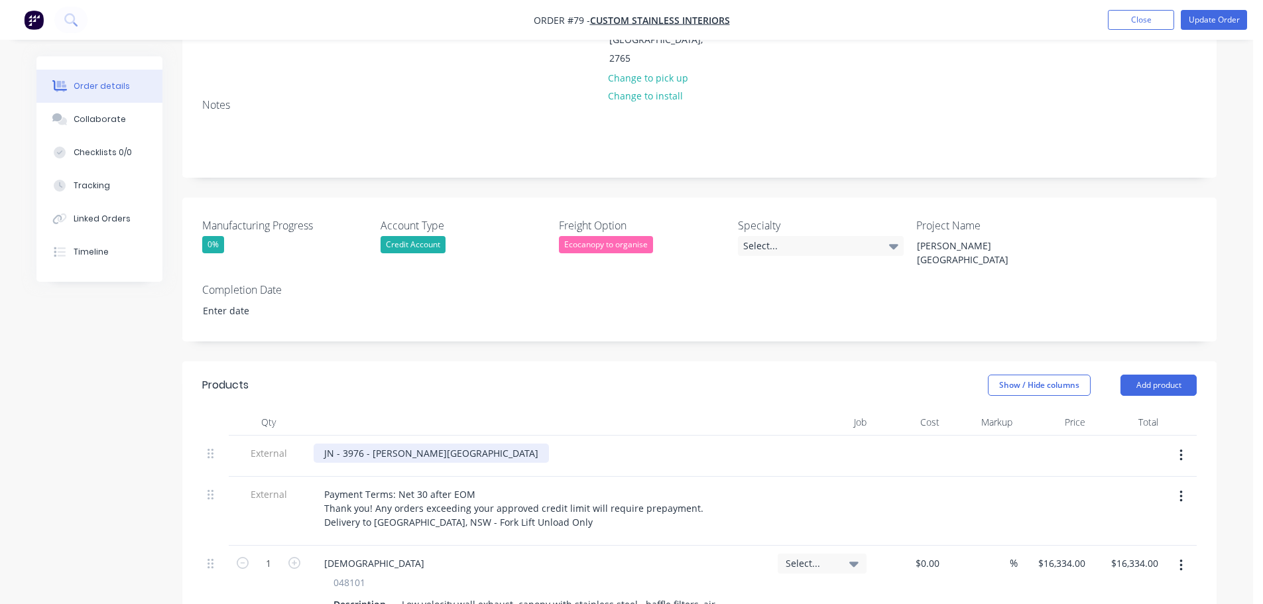
scroll to position [265, 0]
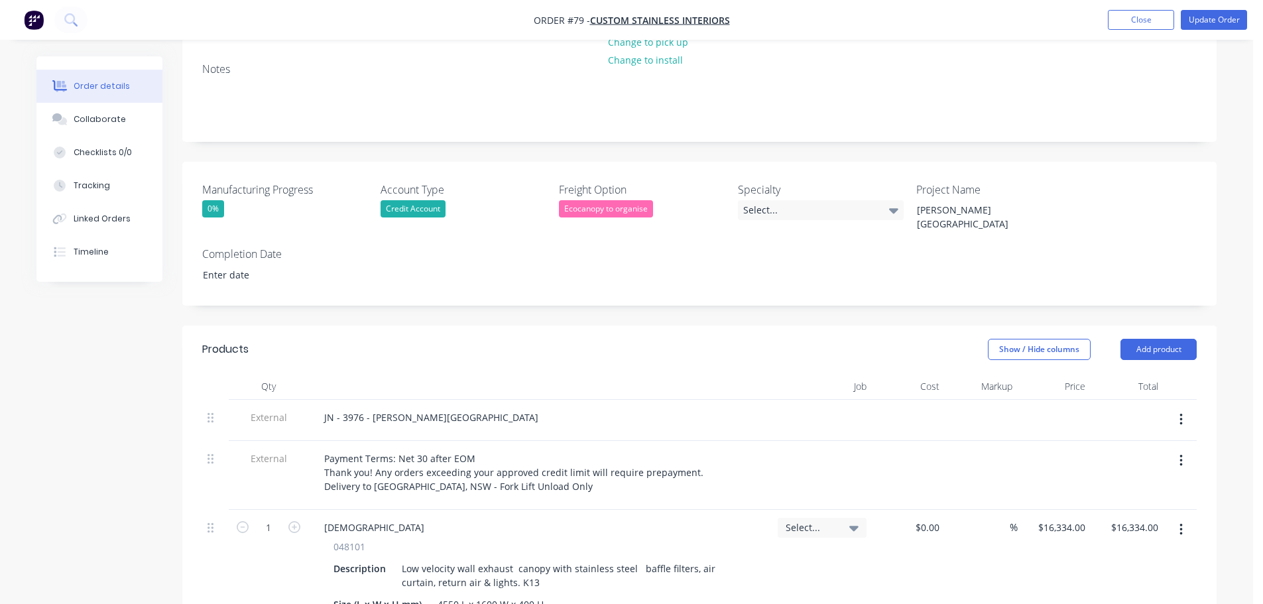
click at [829, 520] on span "Select..." at bounding box center [810, 527] width 50 height 14
click at [785, 591] on button "Create new job" at bounding box center [773, 601] width 172 height 21
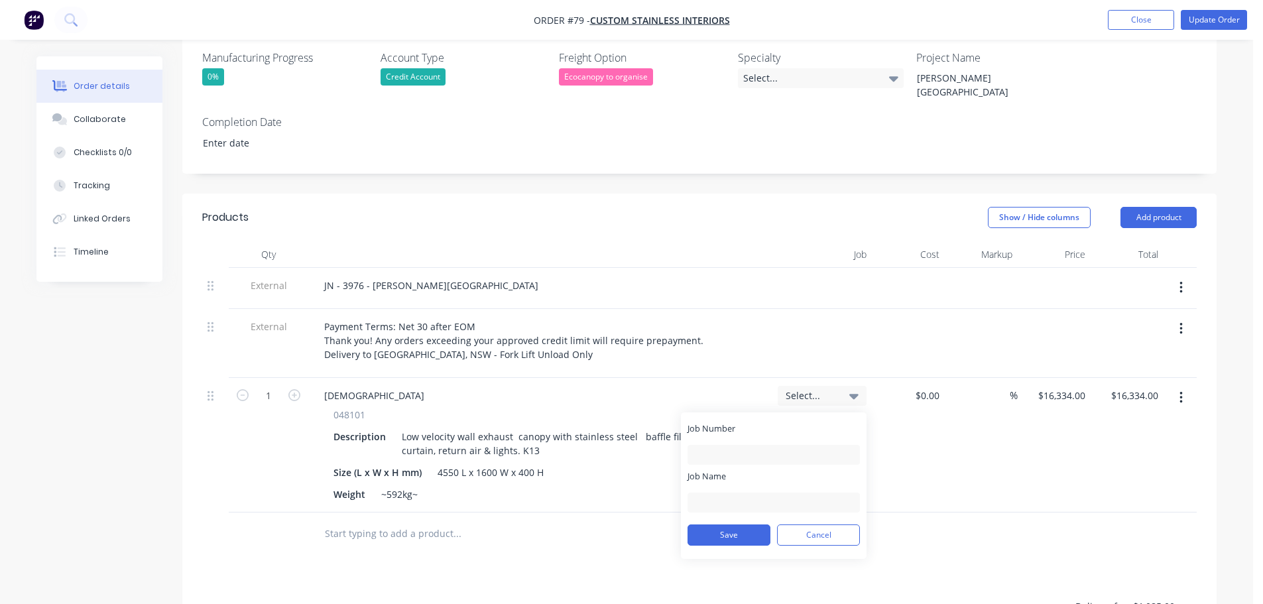
scroll to position [398, 0]
click at [792, 524] on button "Cancel" at bounding box center [818, 534] width 83 height 21
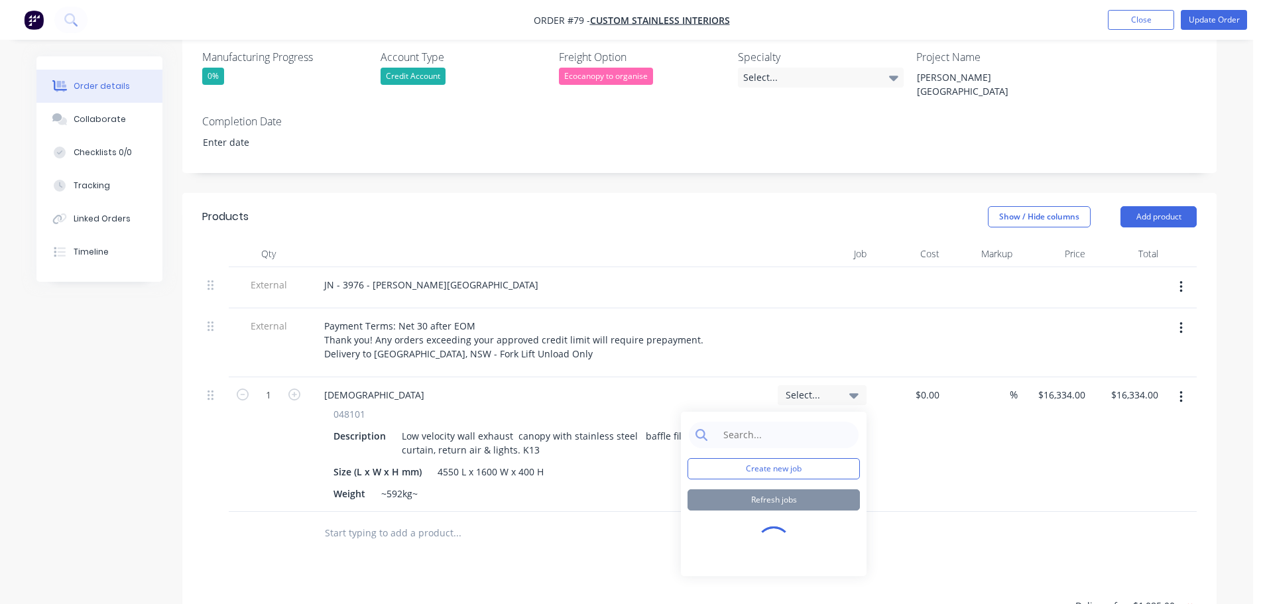
click at [789, 385] on div "Select..." at bounding box center [821, 395] width 89 height 20
click at [793, 308] on div at bounding box center [821, 342] width 99 height 69
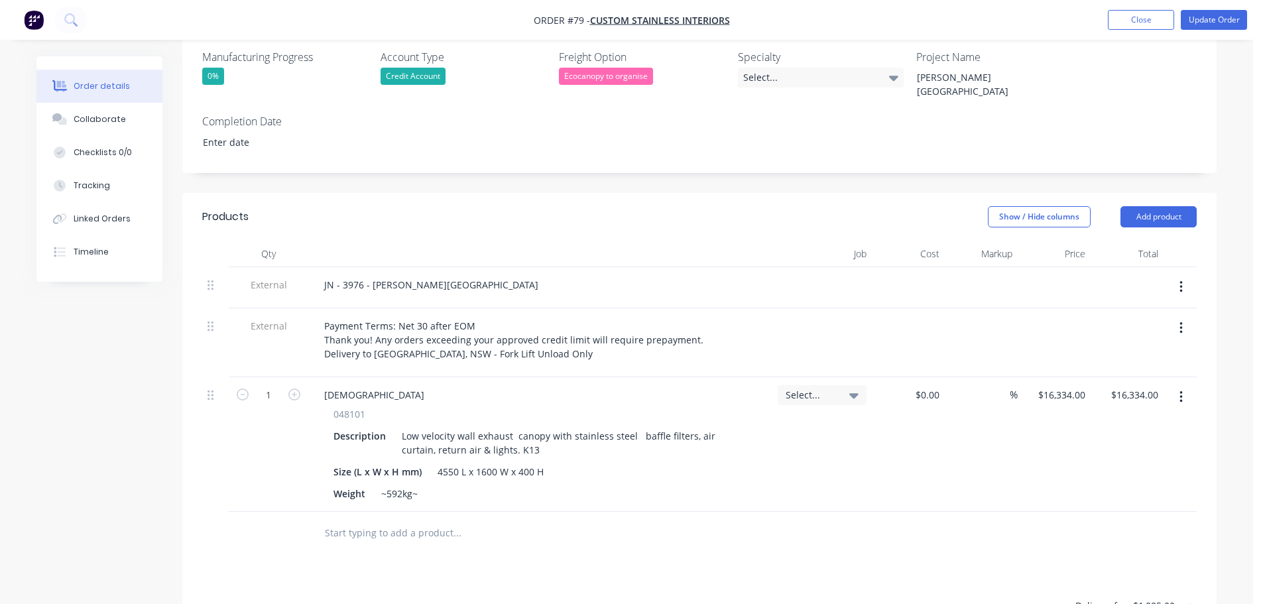
click at [794, 377] on div "Select..." at bounding box center [821, 444] width 99 height 135
click at [795, 388] on span "Select..." at bounding box center [810, 395] width 50 height 14
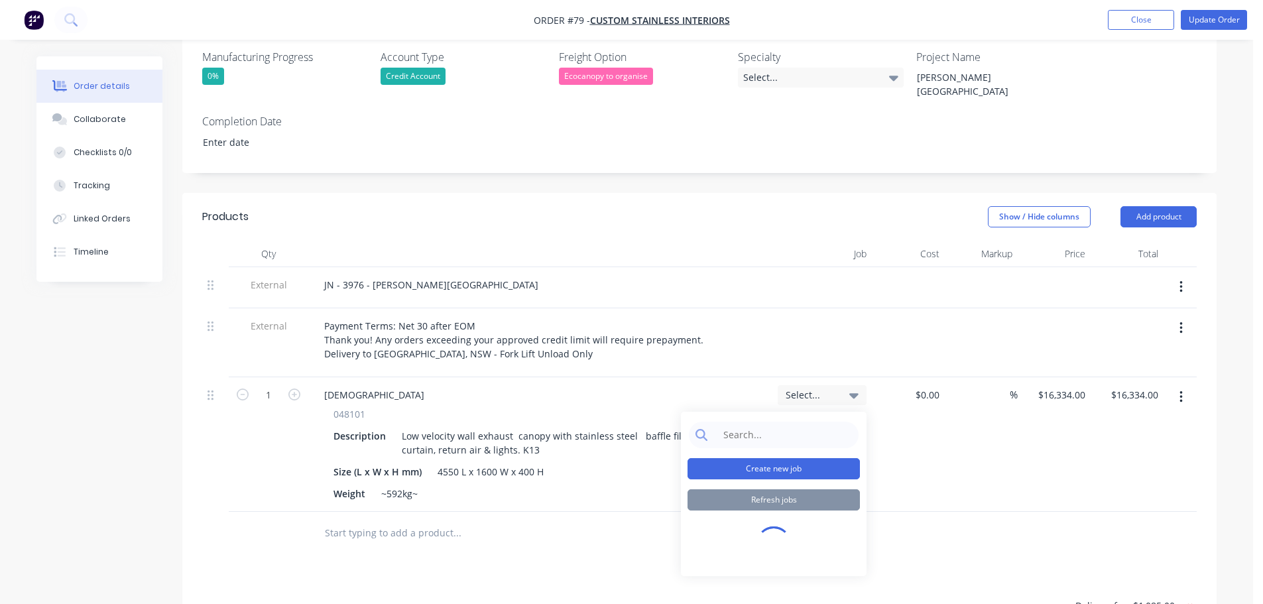
click at [751, 458] on button "Create new job" at bounding box center [773, 468] width 172 height 21
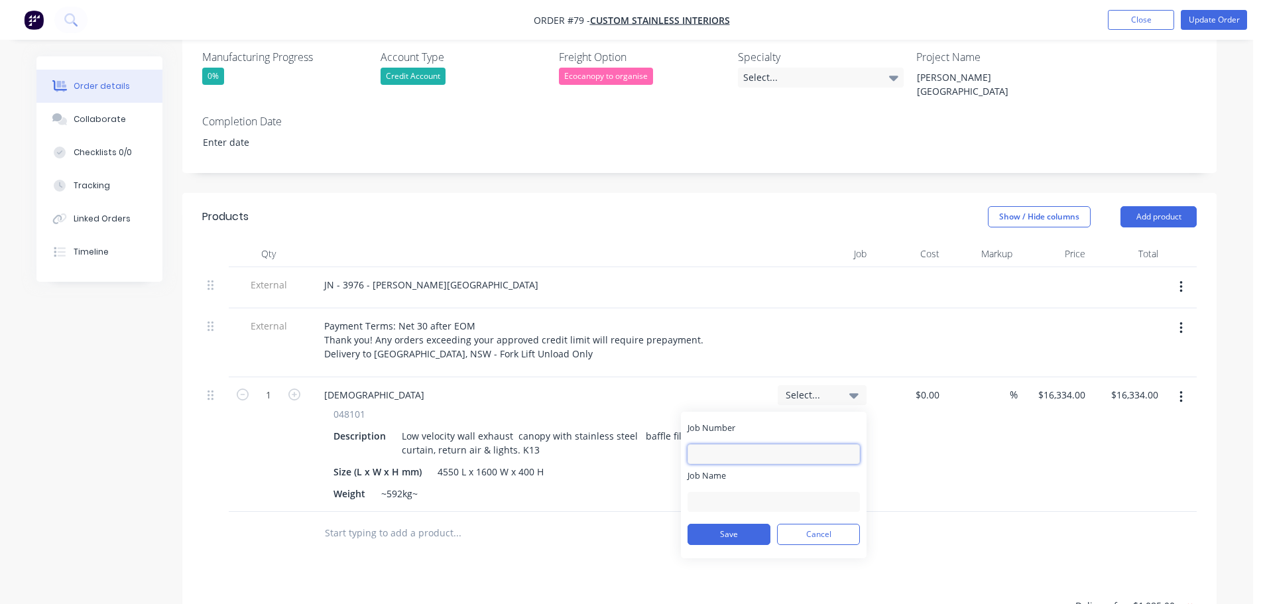
click at [763, 444] on input "Job Number" at bounding box center [773, 454] width 172 height 20
paste input "3976"
type input "3976"
click at [741, 492] on input "Job Name" at bounding box center [773, 502] width 172 height 20
type input "[PERSON_NAME][GEOGRAPHIC_DATA]"
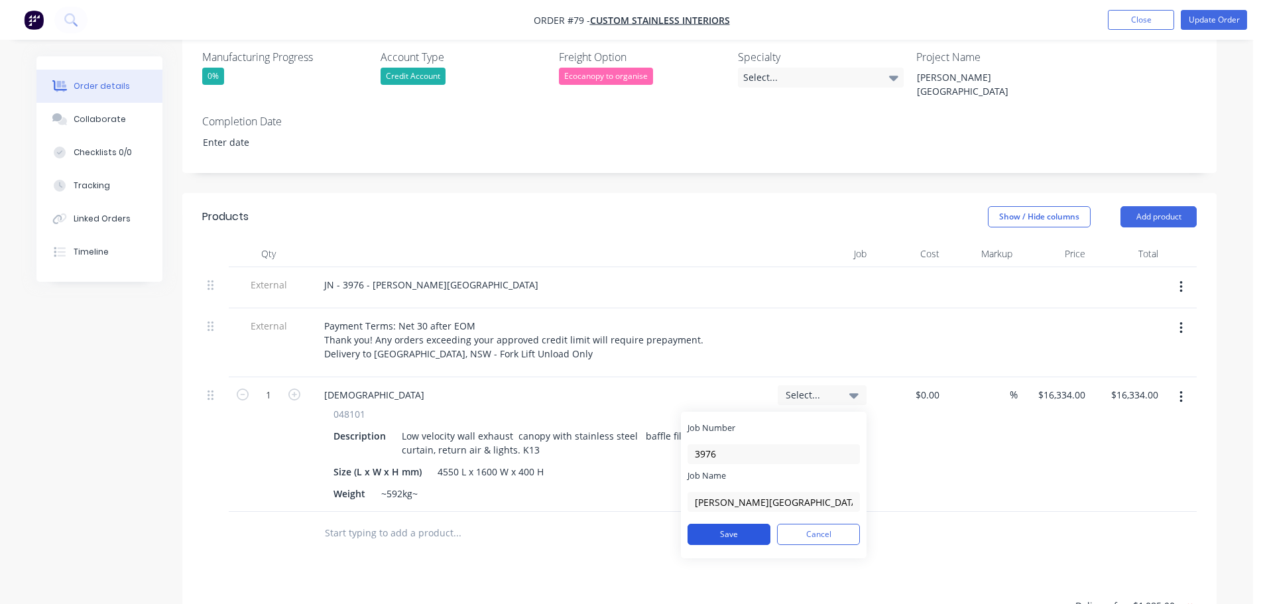
click at [730, 524] on button "Save" at bounding box center [728, 534] width 83 height 21
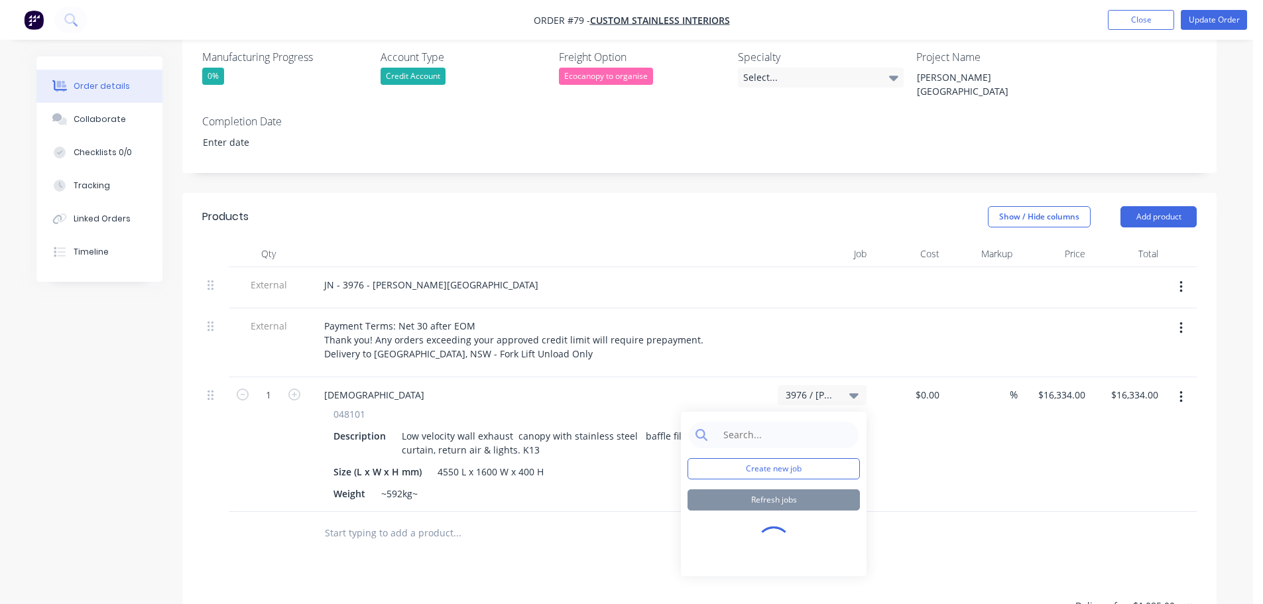
click at [950, 437] on div "%" at bounding box center [980, 444] width 73 height 135
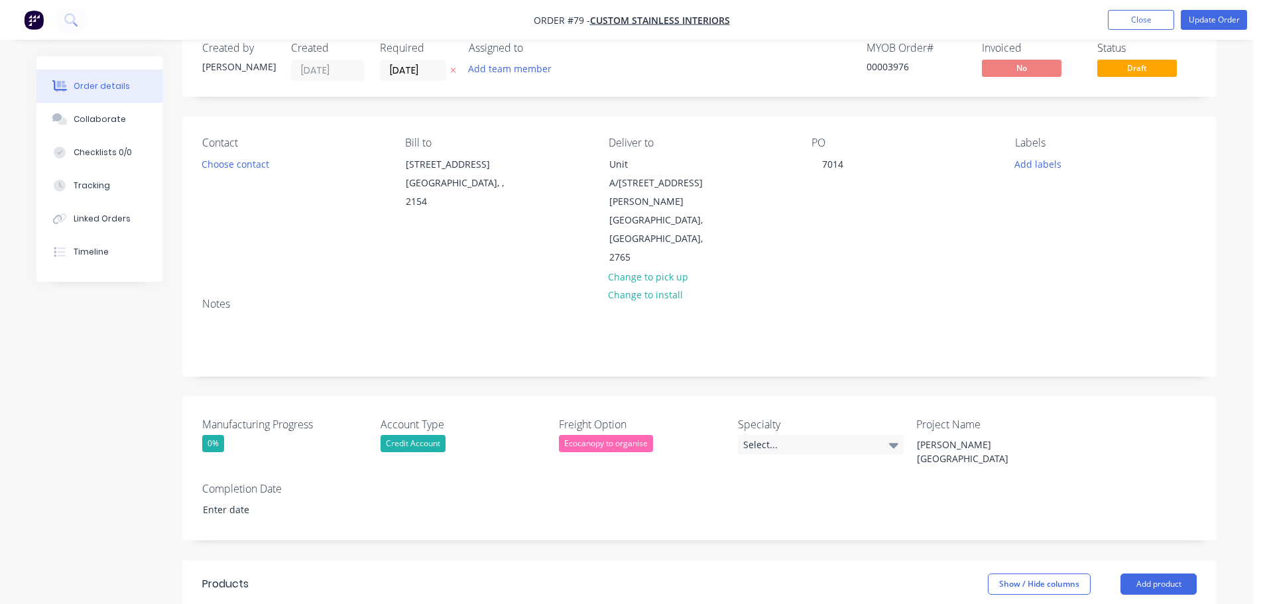
scroll to position [0, 0]
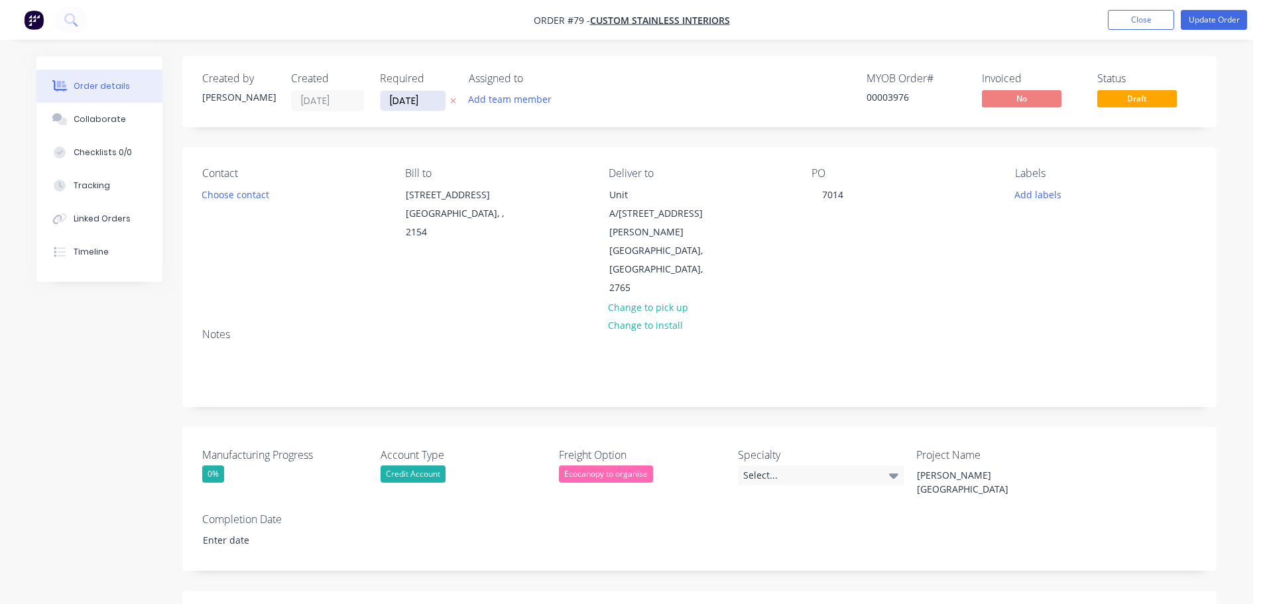
click at [423, 99] on input "[DATE]" at bounding box center [412, 101] width 65 height 20
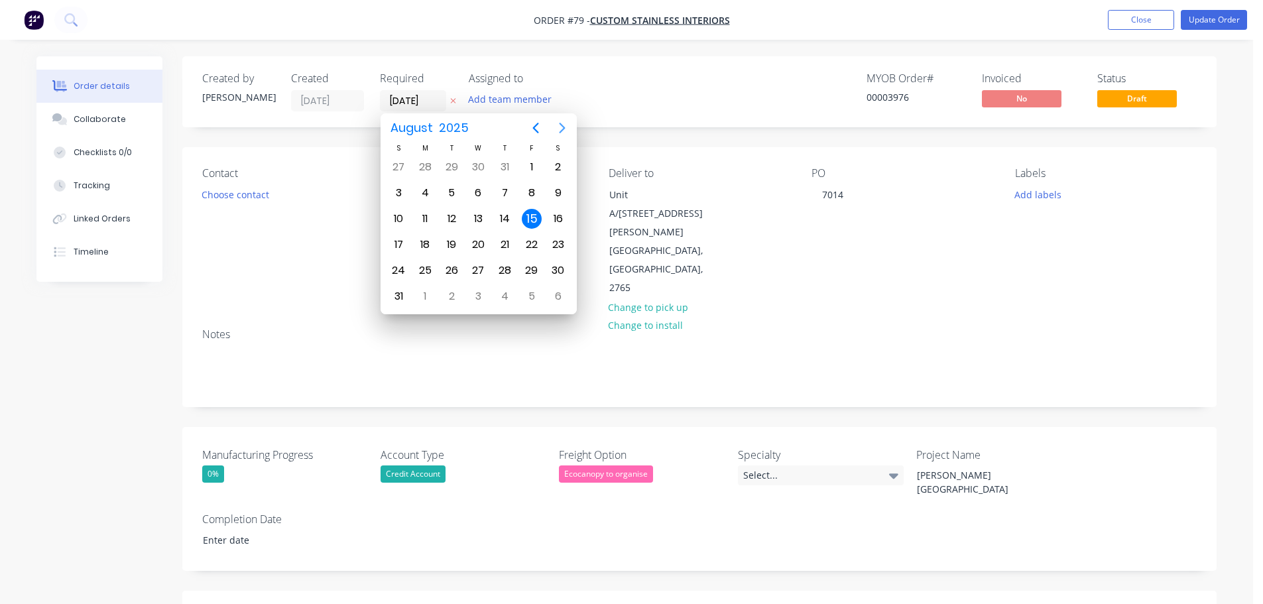
click at [567, 129] on icon "Next page" at bounding box center [562, 128] width 16 height 16
click at [567, 128] on icon "Next page" at bounding box center [562, 128] width 16 height 16
click at [555, 171] on div "1" at bounding box center [558, 167] width 20 height 20
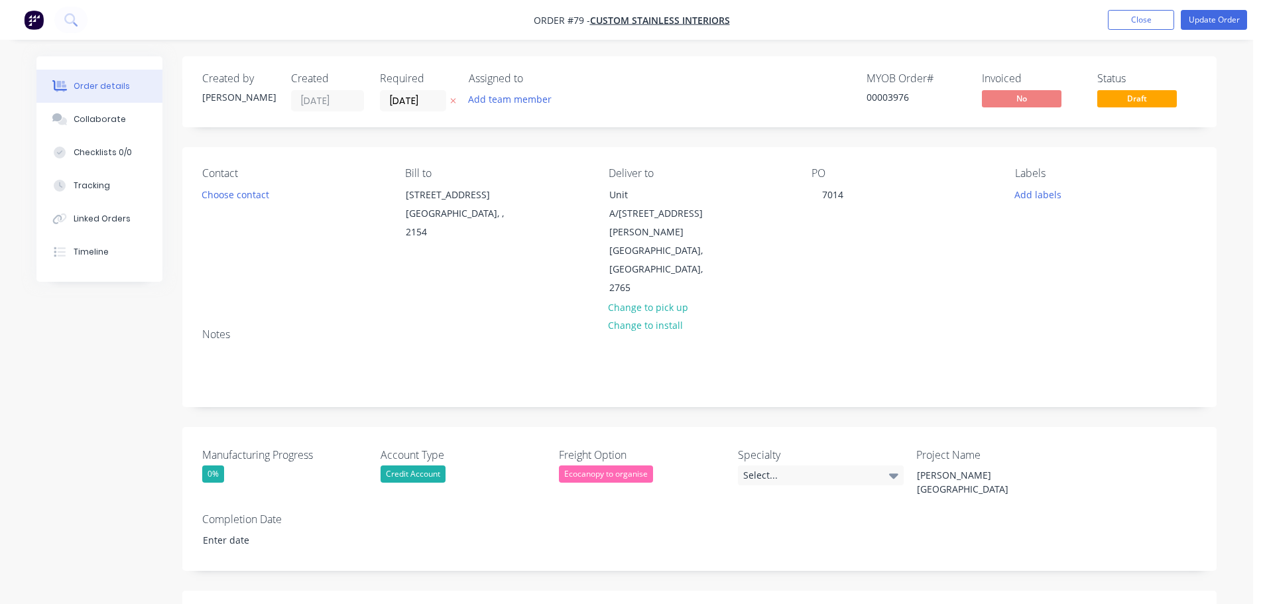
drag, startPoint x: 417, startPoint y: 105, endPoint x: 438, endPoint y: 117, distance: 24.0
click at [417, 105] on input "[DATE]" at bounding box center [412, 101] width 65 height 20
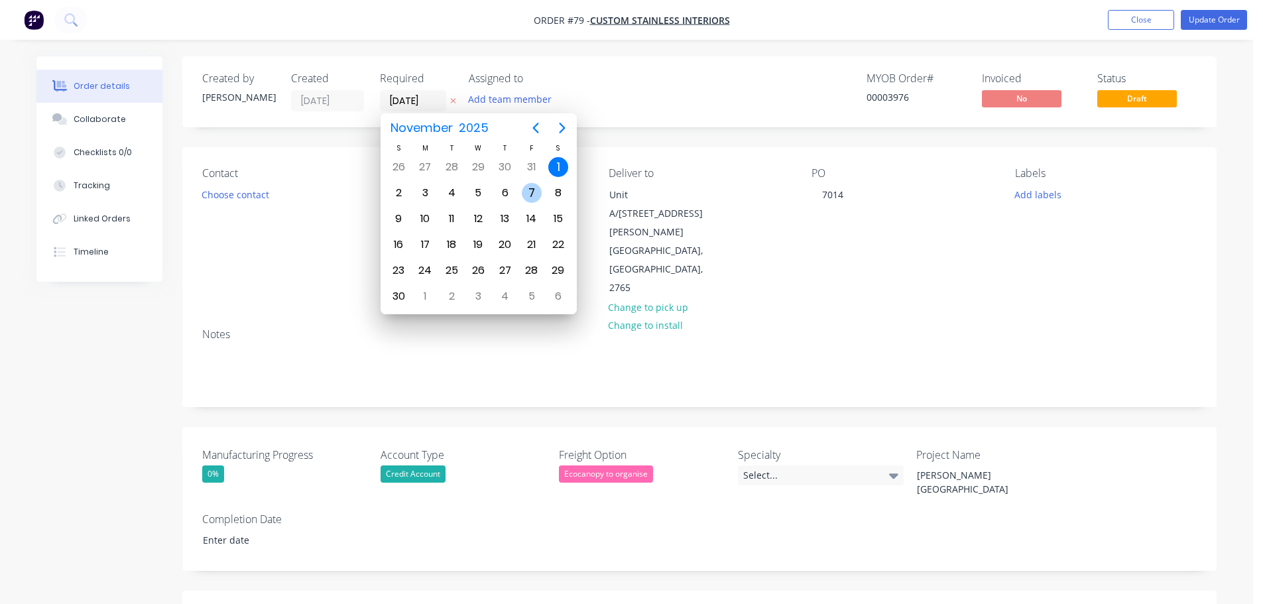
click at [530, 196] on div "7" at bounding box center [532, 193] width 20 height 20
type input "[DATE]"
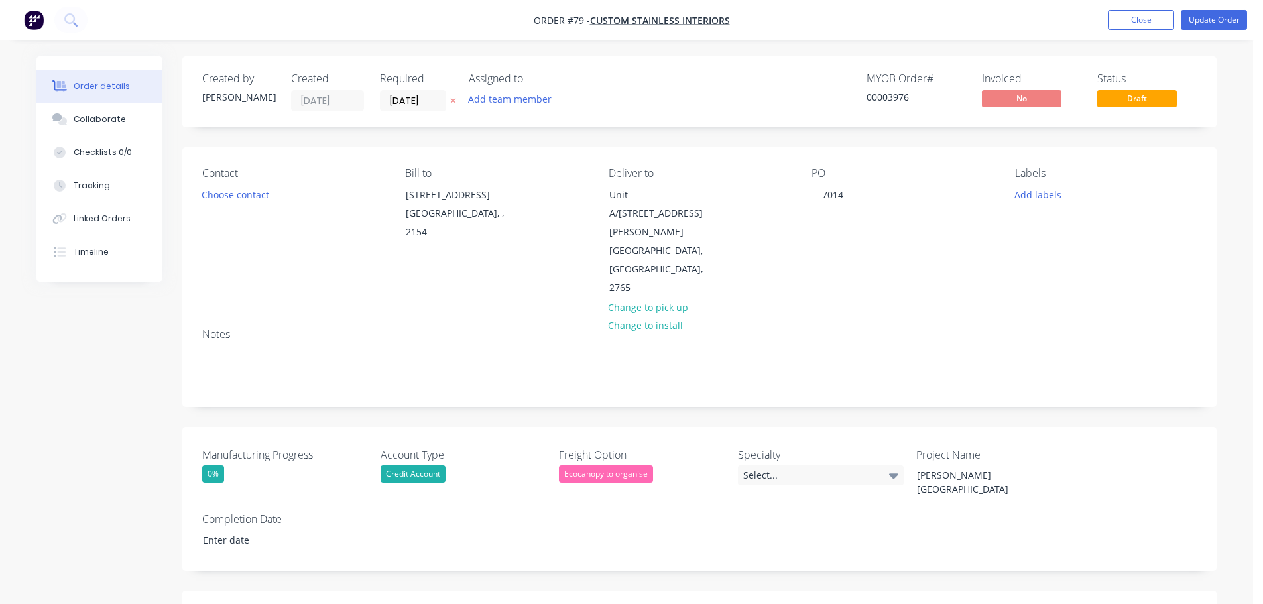
click at [533, 233] on div "Bill to [STREET_ADDRESS]" at bounding box center [496, 232] width 182 height 131
click at [579, 147] on div "Contact Choose contact [PERSON_NAME] to [STREET_ADDRESS] Deliver to [STREET_ADD…" at bounding box center [699, 232] width 1034 height 170
click at [253, 17] on nav "Order #79 - Custom Stainless Interiors Add product Close Update Order" at bounding box center [631, 20] width 1263 height 40
